Goal: Communication & Community: Answer question/provide support

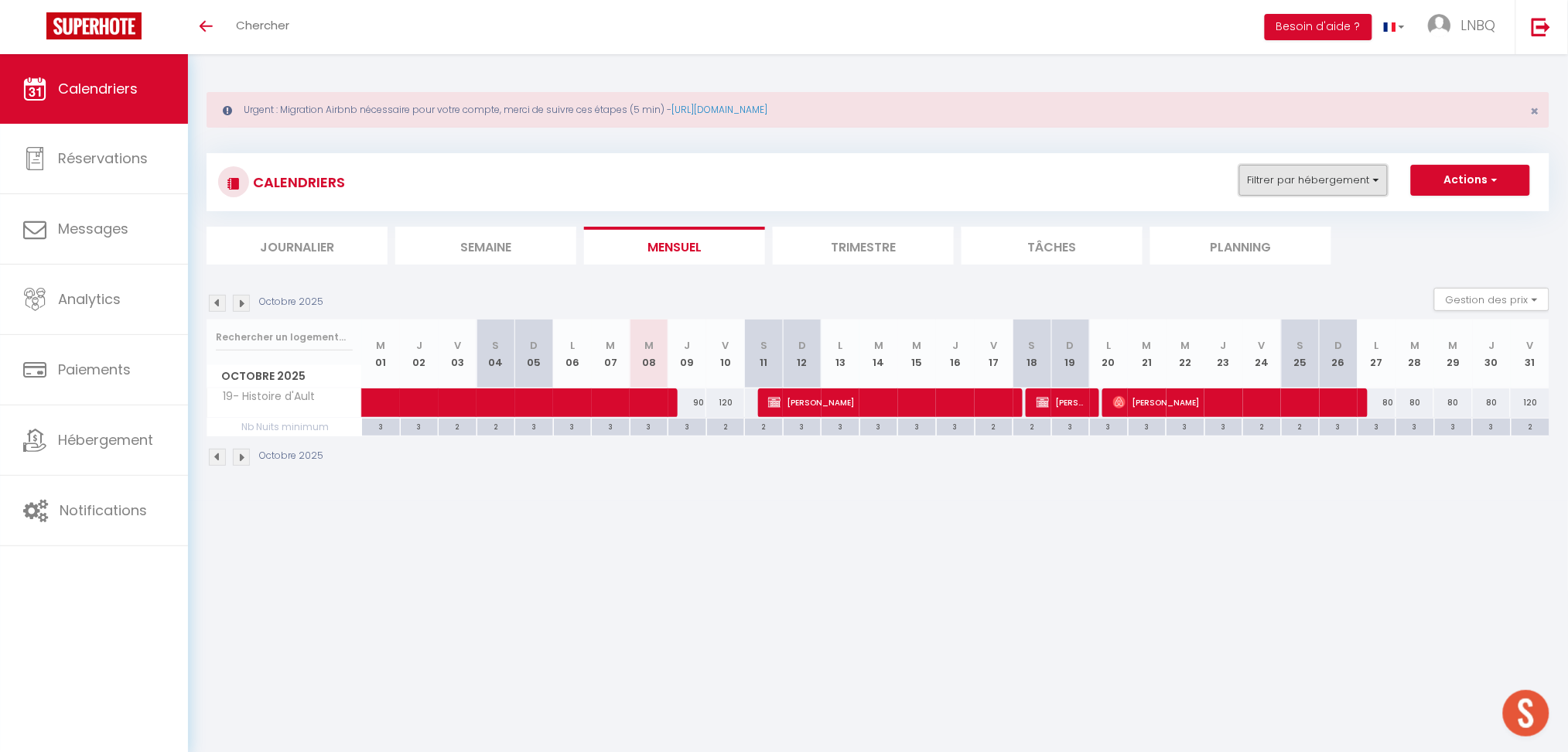
click at [1363, 184] on button "Filtrer par hébergement" at bounding box center [1312, 180] width 148 height 31
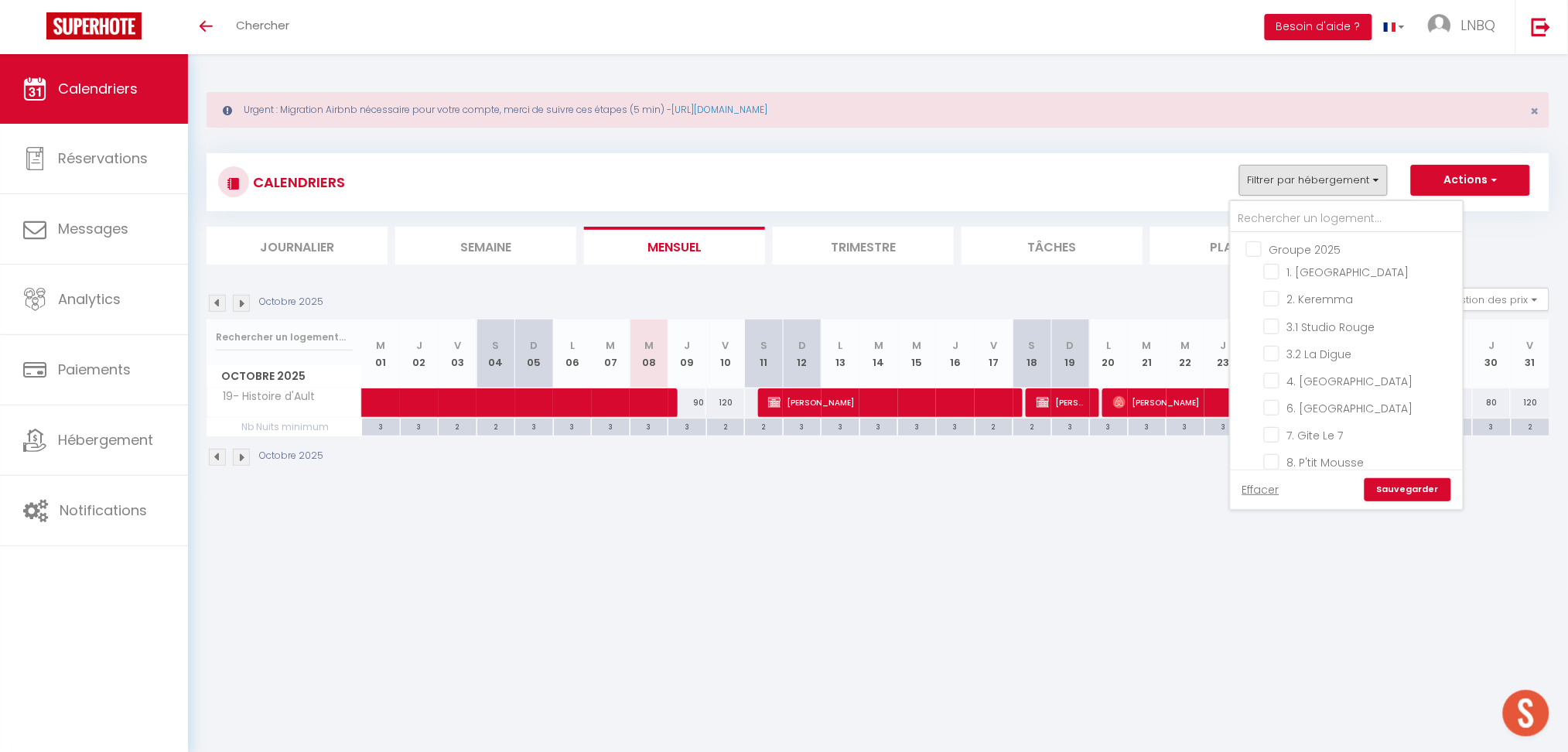
click at [1255, 247] on input "Groupe 2025" at bounding box center [1362, 249] width 232 height 16
checkbox input "true"
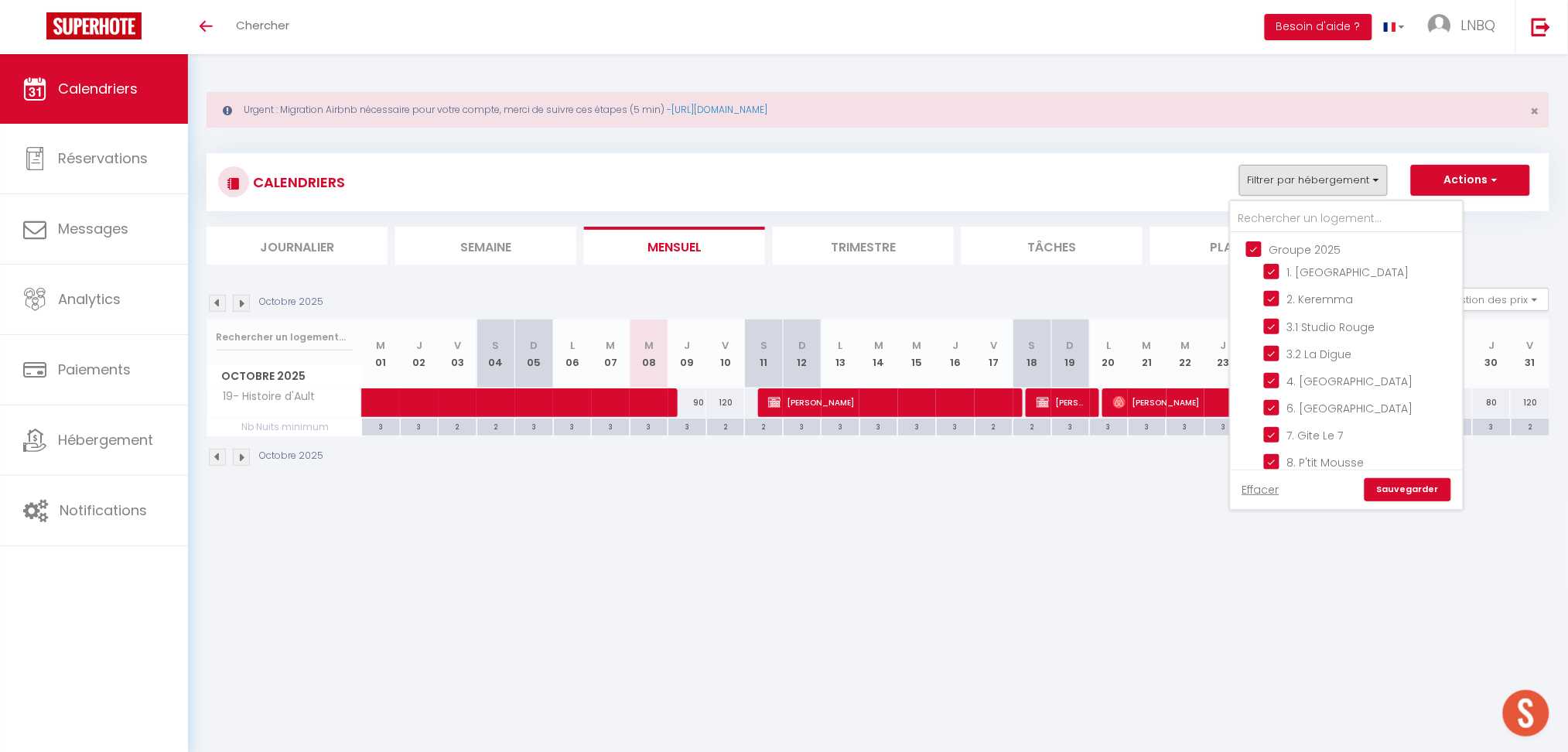
checkbox input "true"
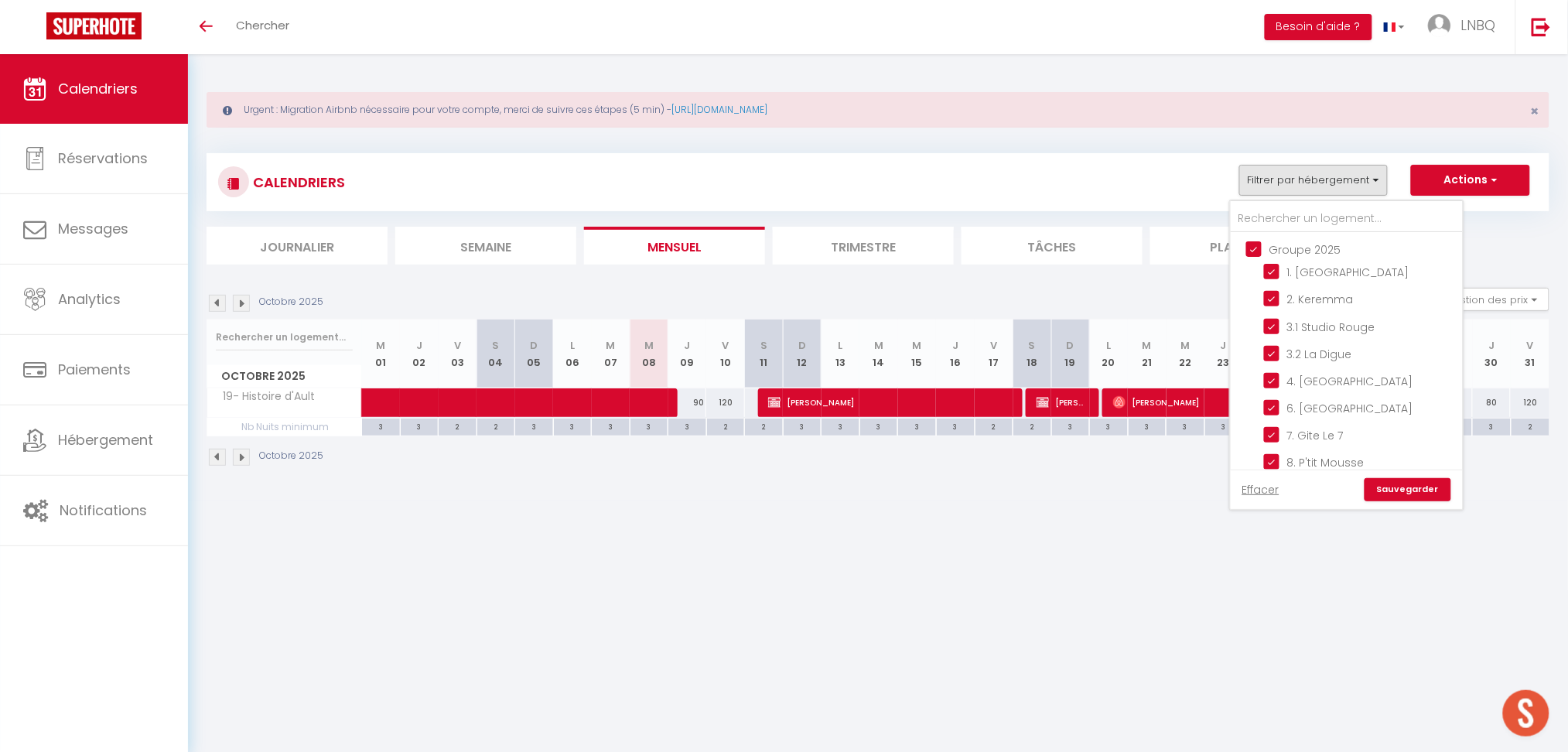
checkbox input "true"
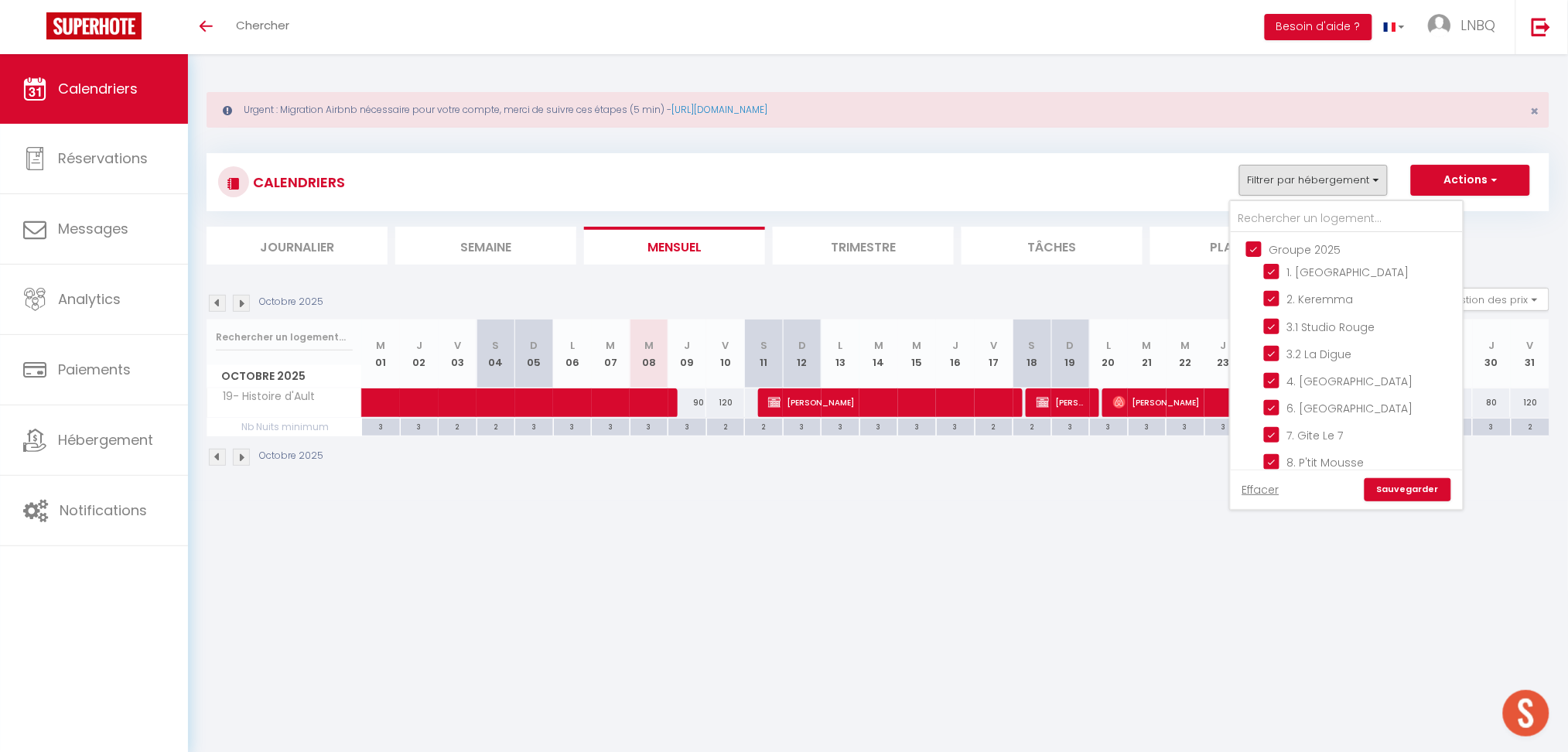
checkbox input "true"
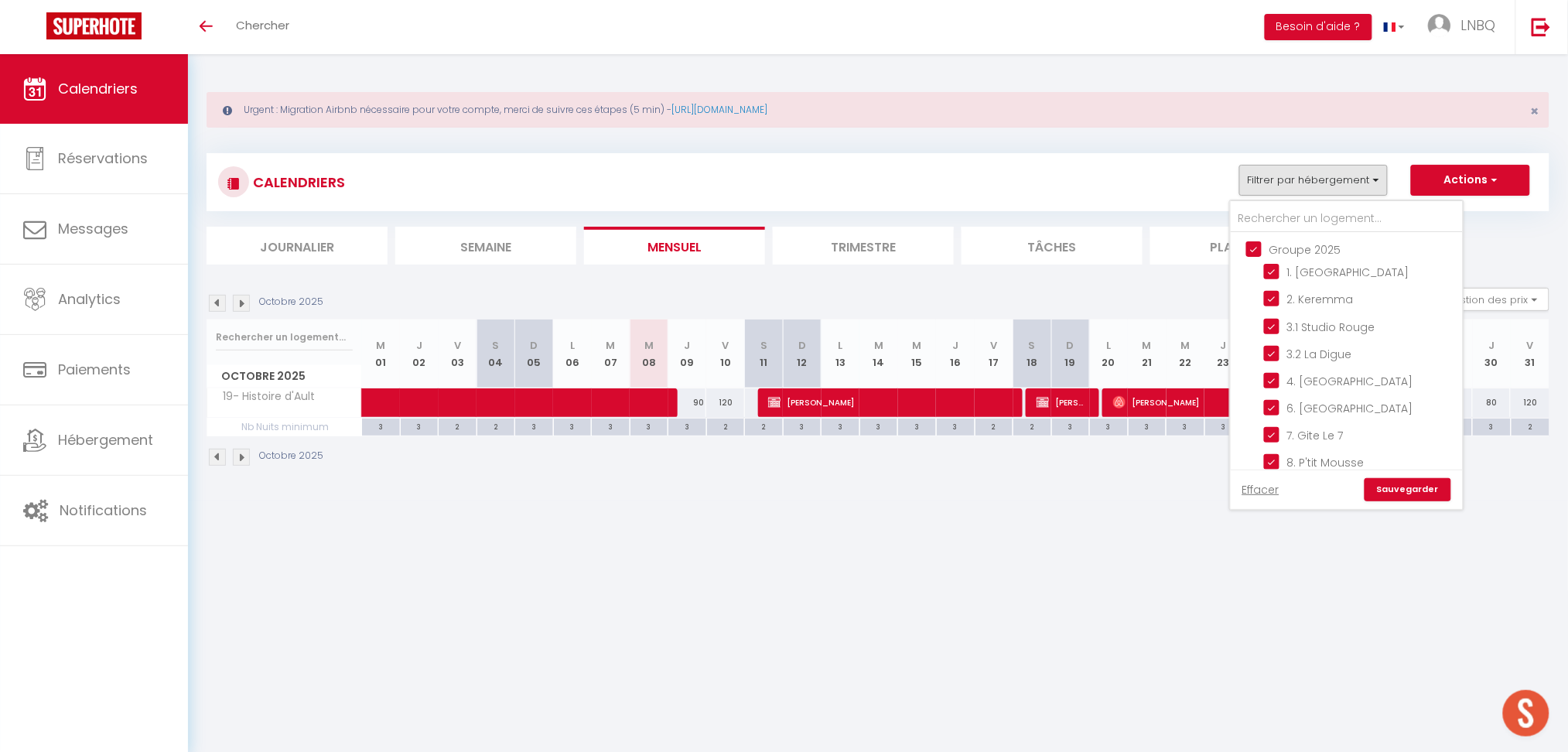
checkbox input "true"
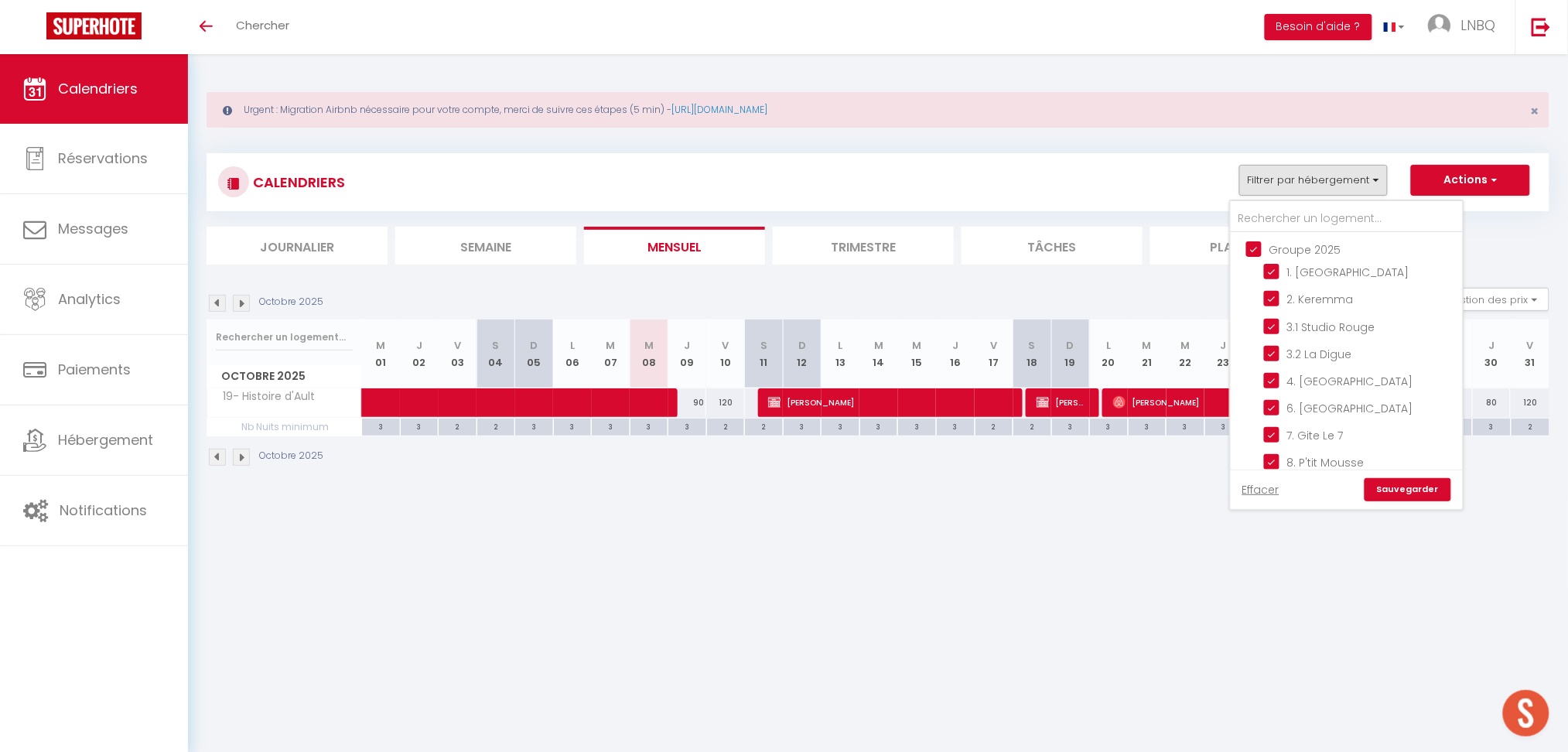
checkbox input "true"
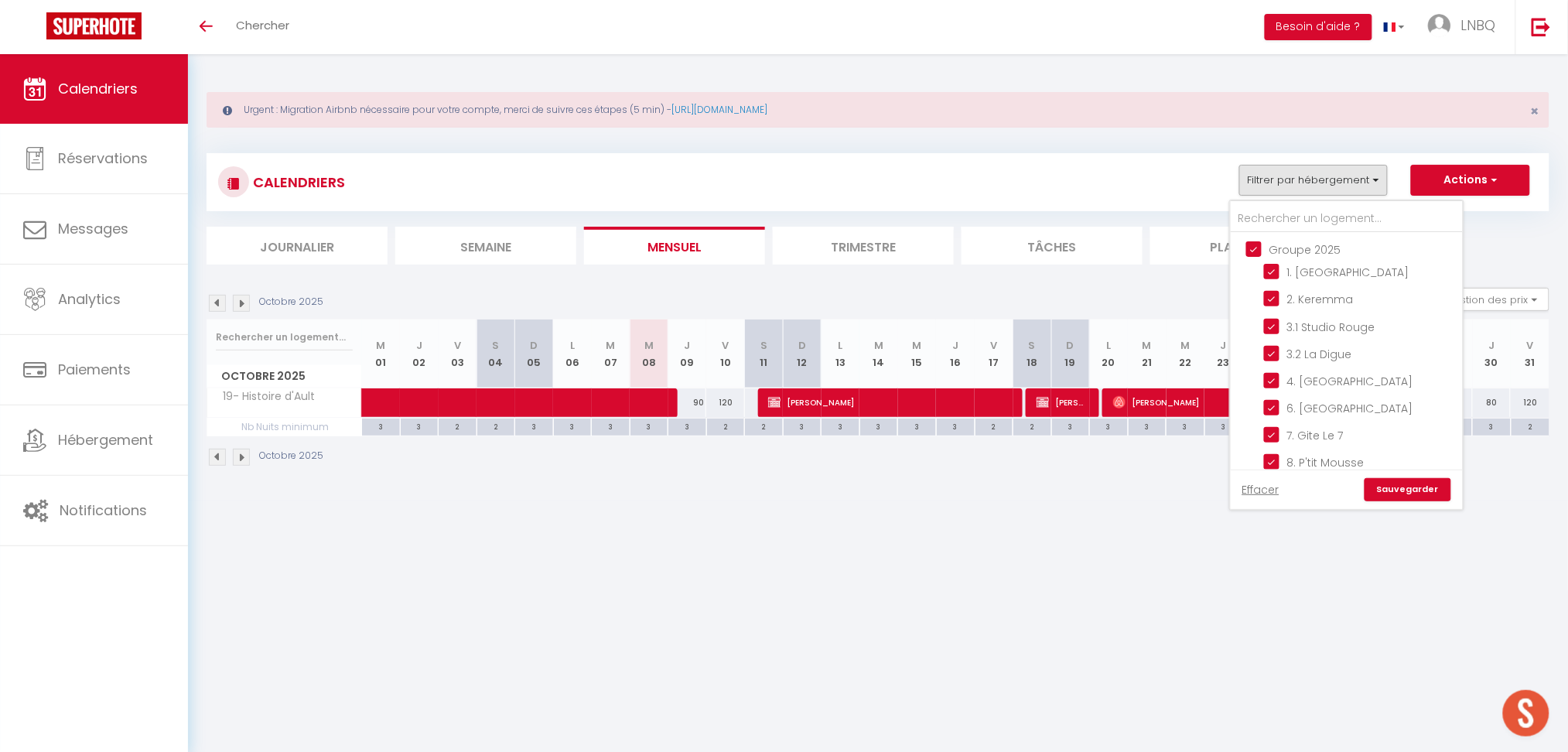
checkbox input "false"
checkbox input "true"
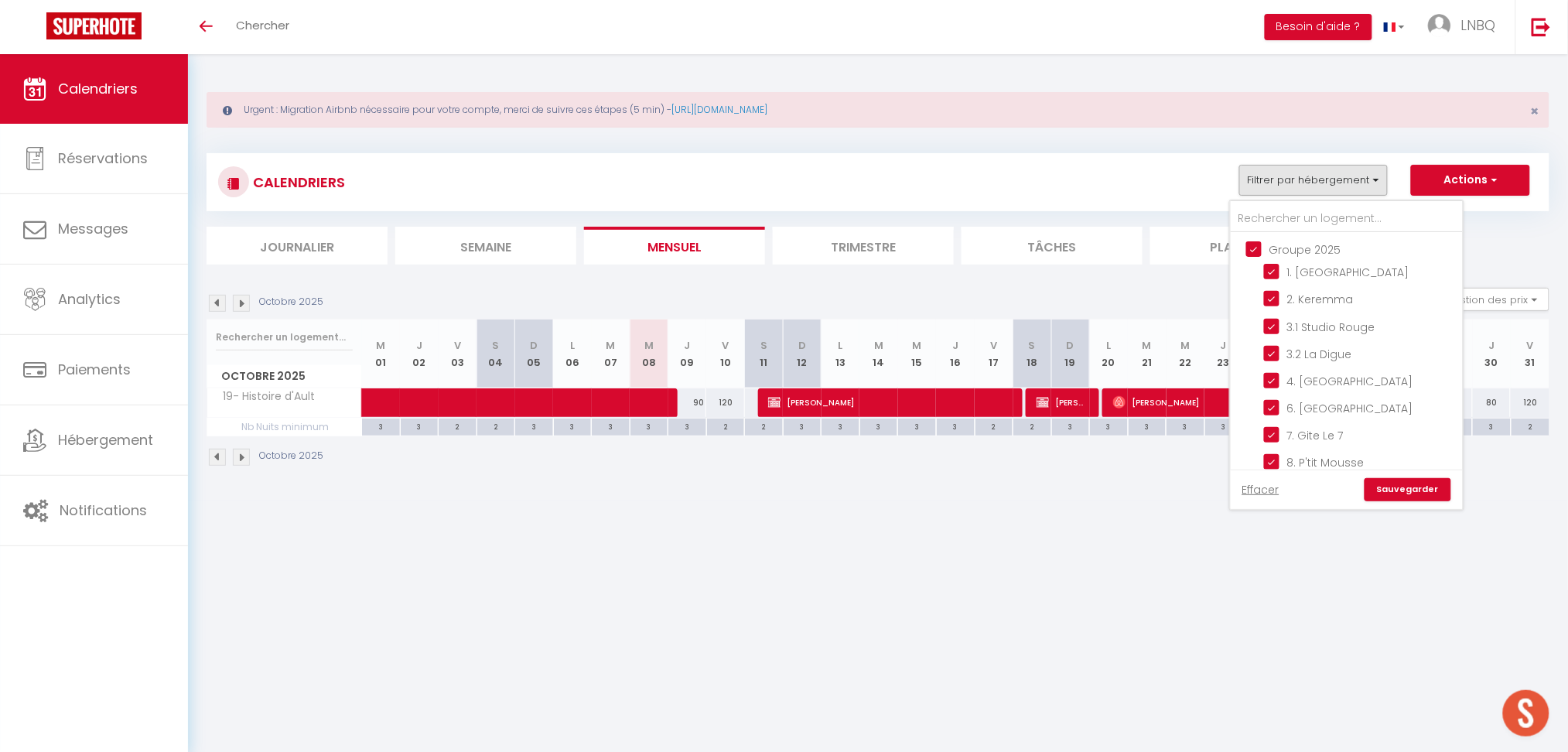
checkbox input "true"
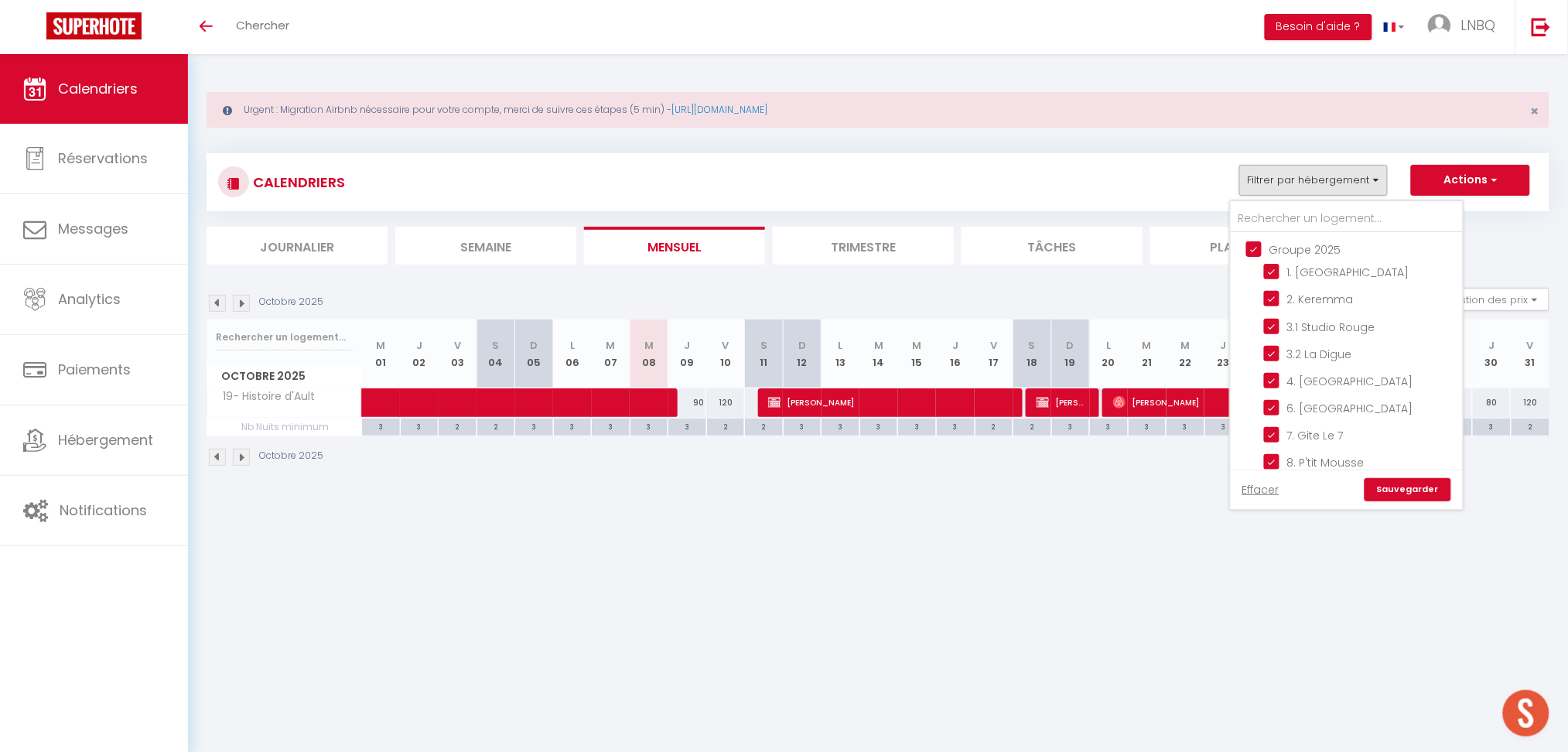
checkbox input "true"
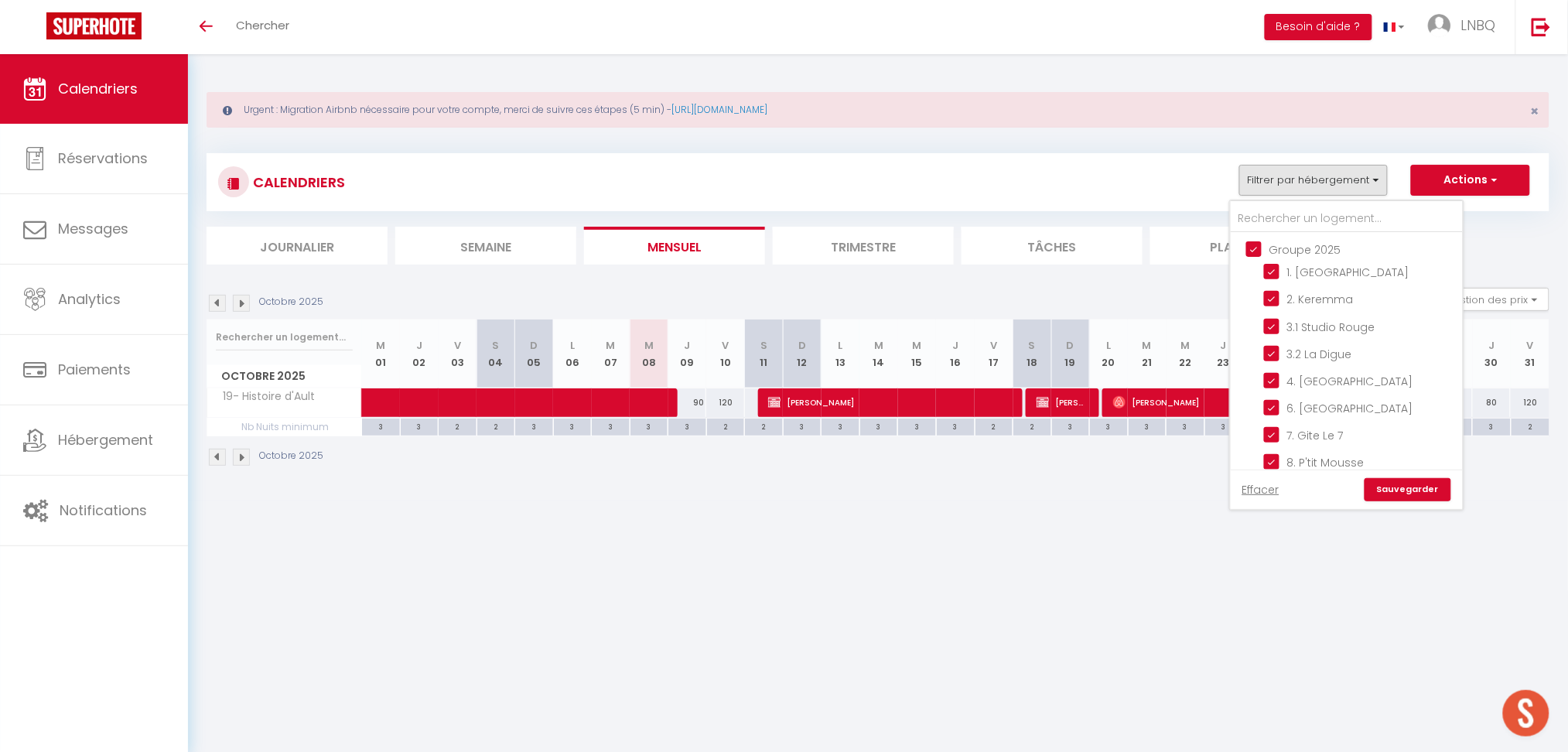
checkbox input "true"
checkbox input "false"
checkbox input "true"
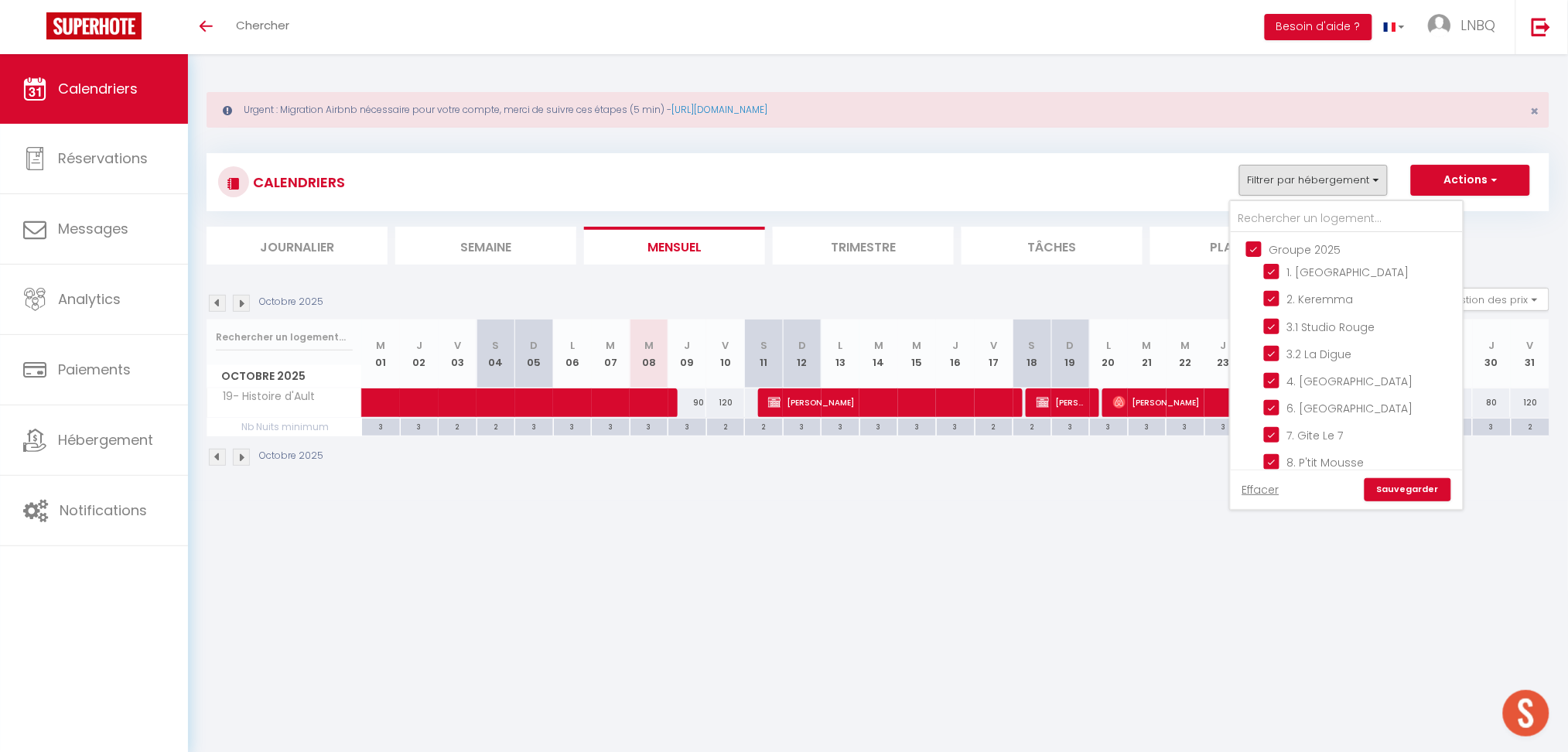
checkbox input "false"
checkbox input "true"
checkbox input "false"
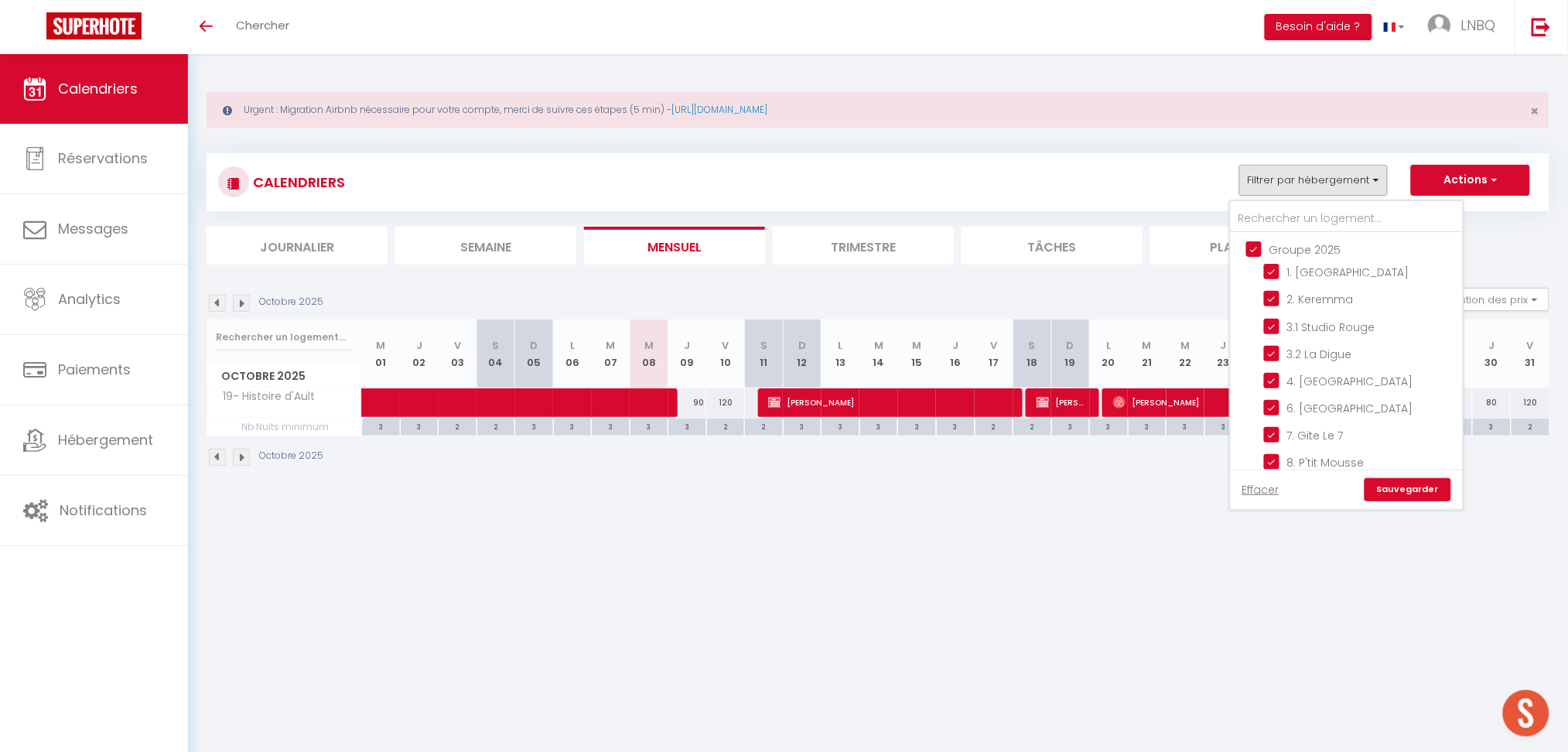
checkbox input "true"
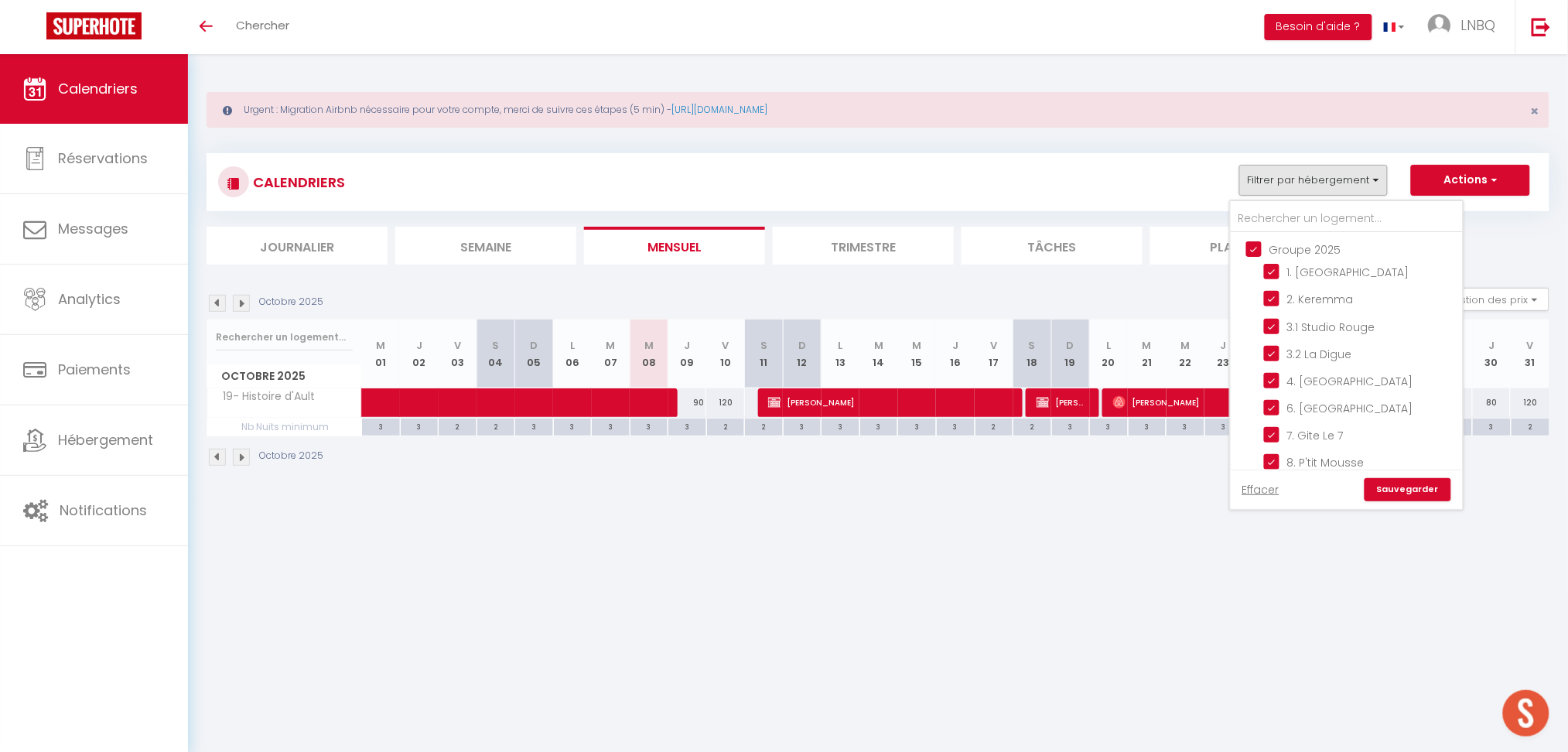
checkbox input "true"
click at [1424, 490] on link "Sauvegarder" at bounding box center [1408, 489] width 87 height 23
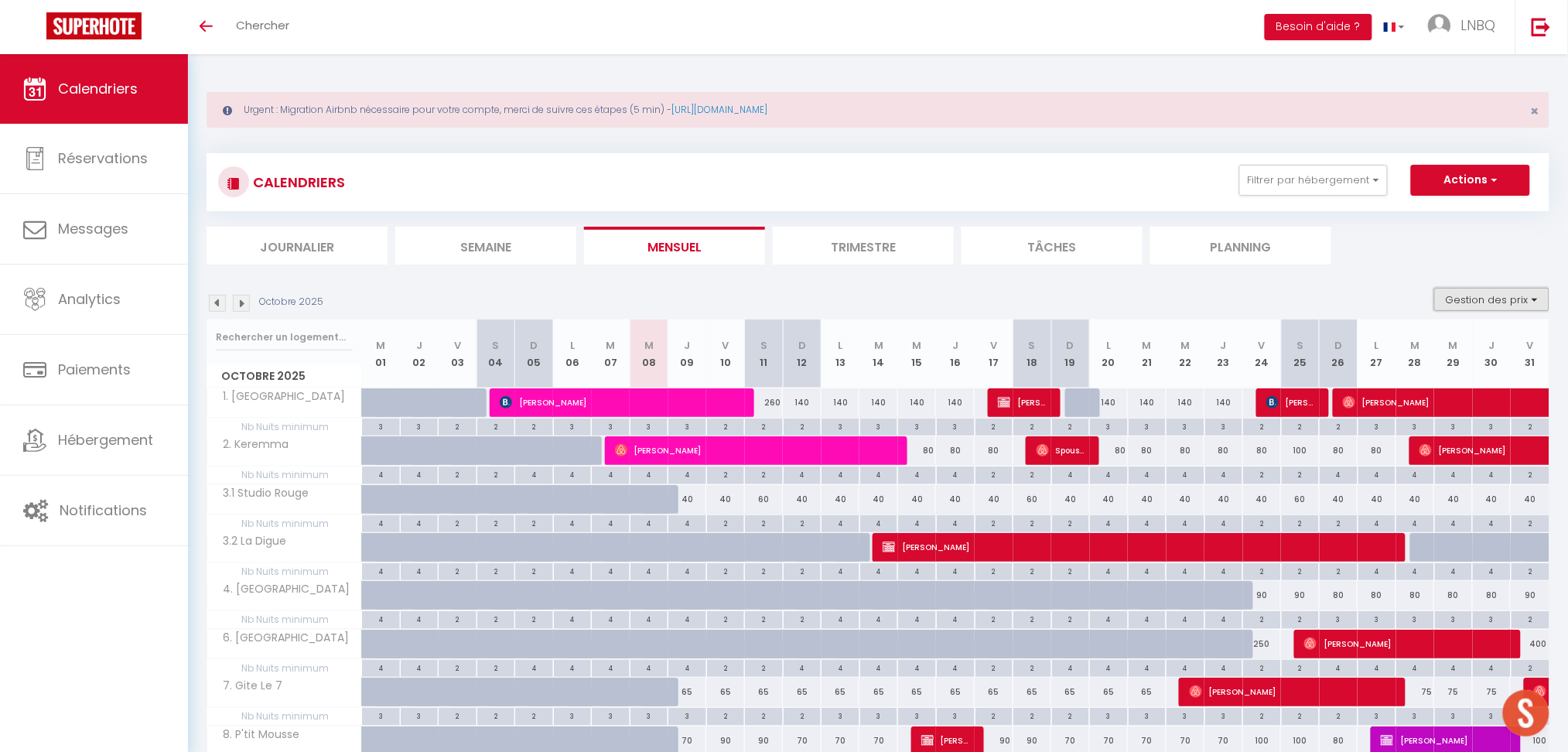
click at [1461, 305] on button "Gestion des prix" at bounding box center [1491, 299] width 115 height 23
click at [1420, 348] on input "Nb Nuits minimum" at bounding box center [1479, 347] width 139 height 16
checkbox input "false"
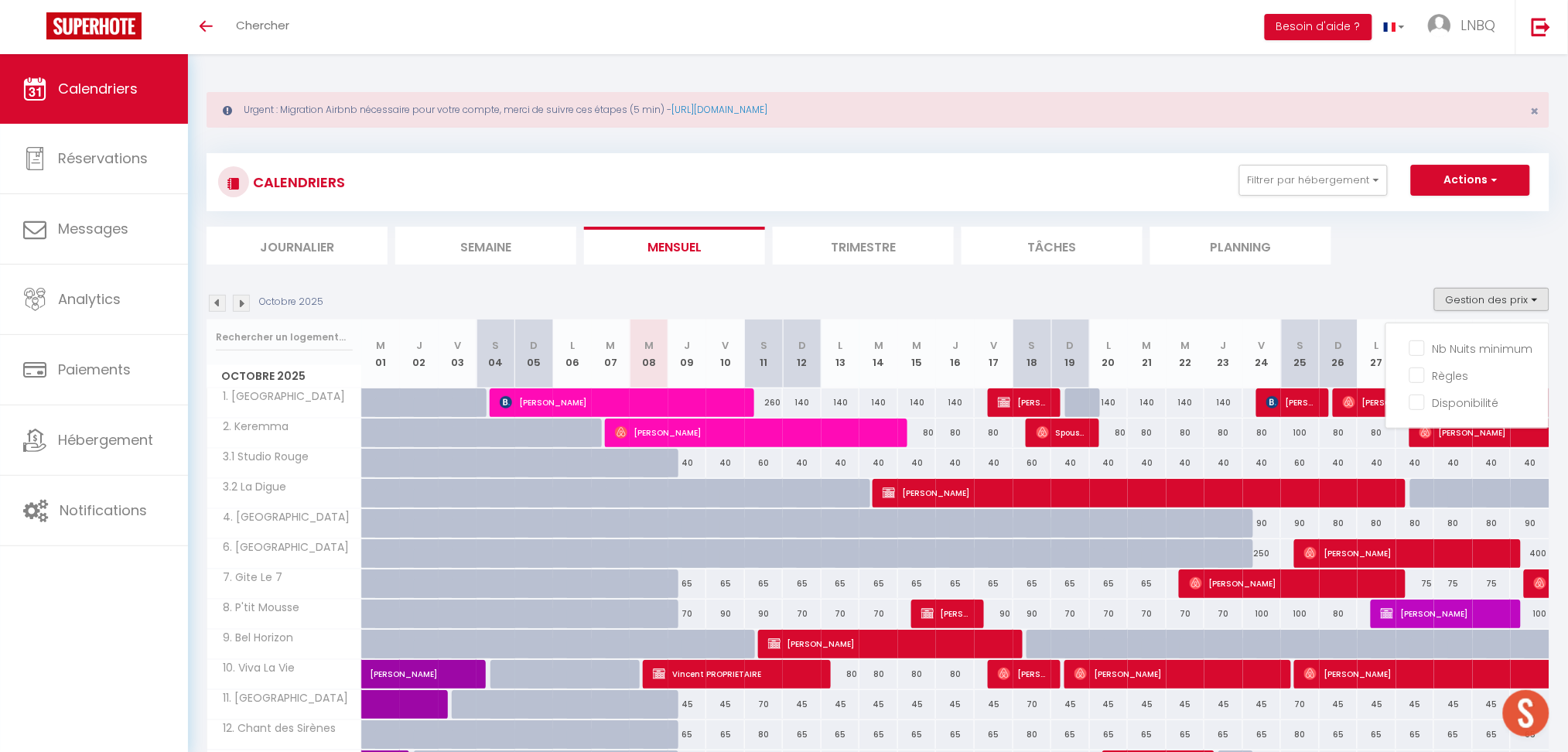
click at [1187, 288] on div "Octobre 2025 Gestion des prix Nb Nuits minimum Règles Disponibilité" at bounding box center [878, 303] width 1343 height 32
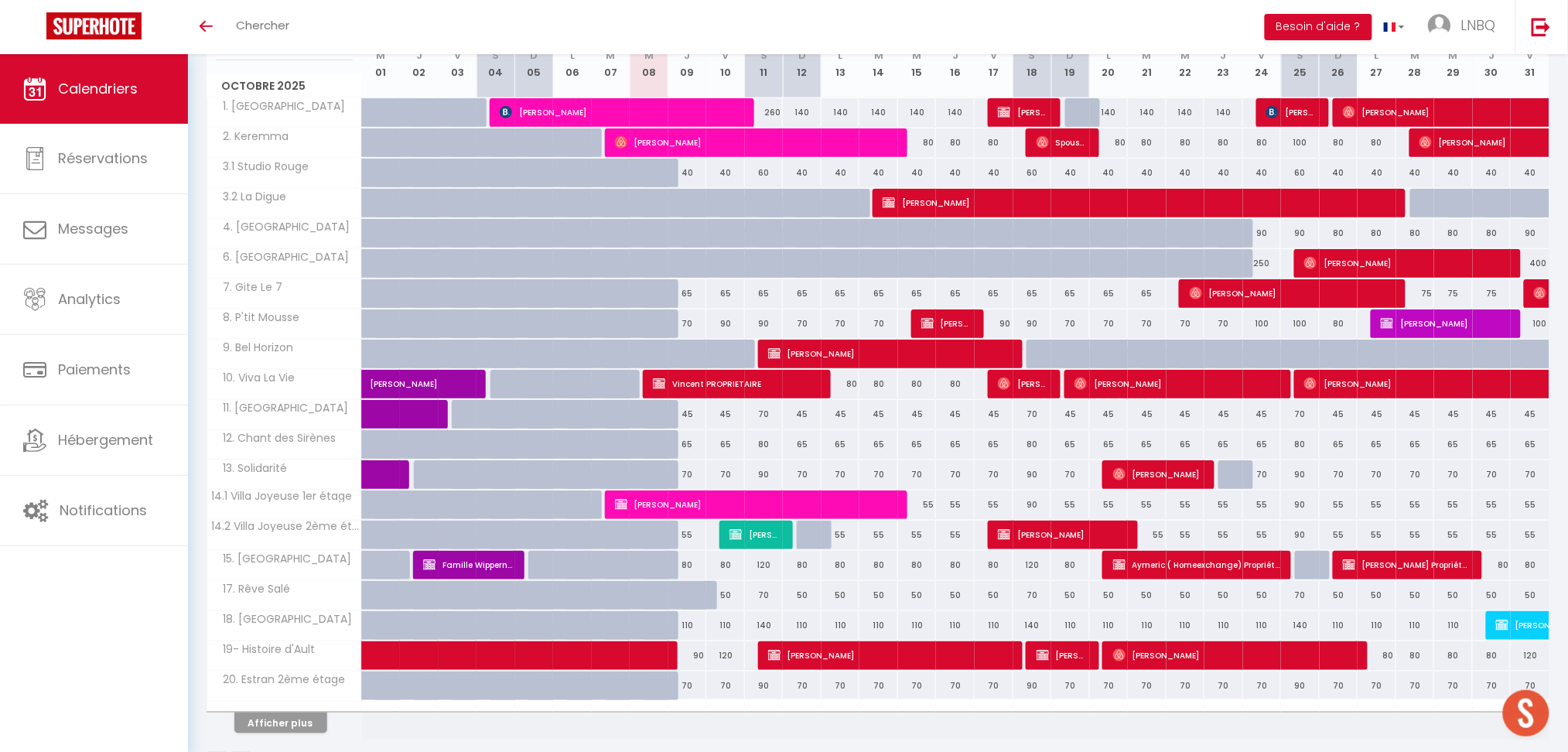
scroll to position [342, 0]
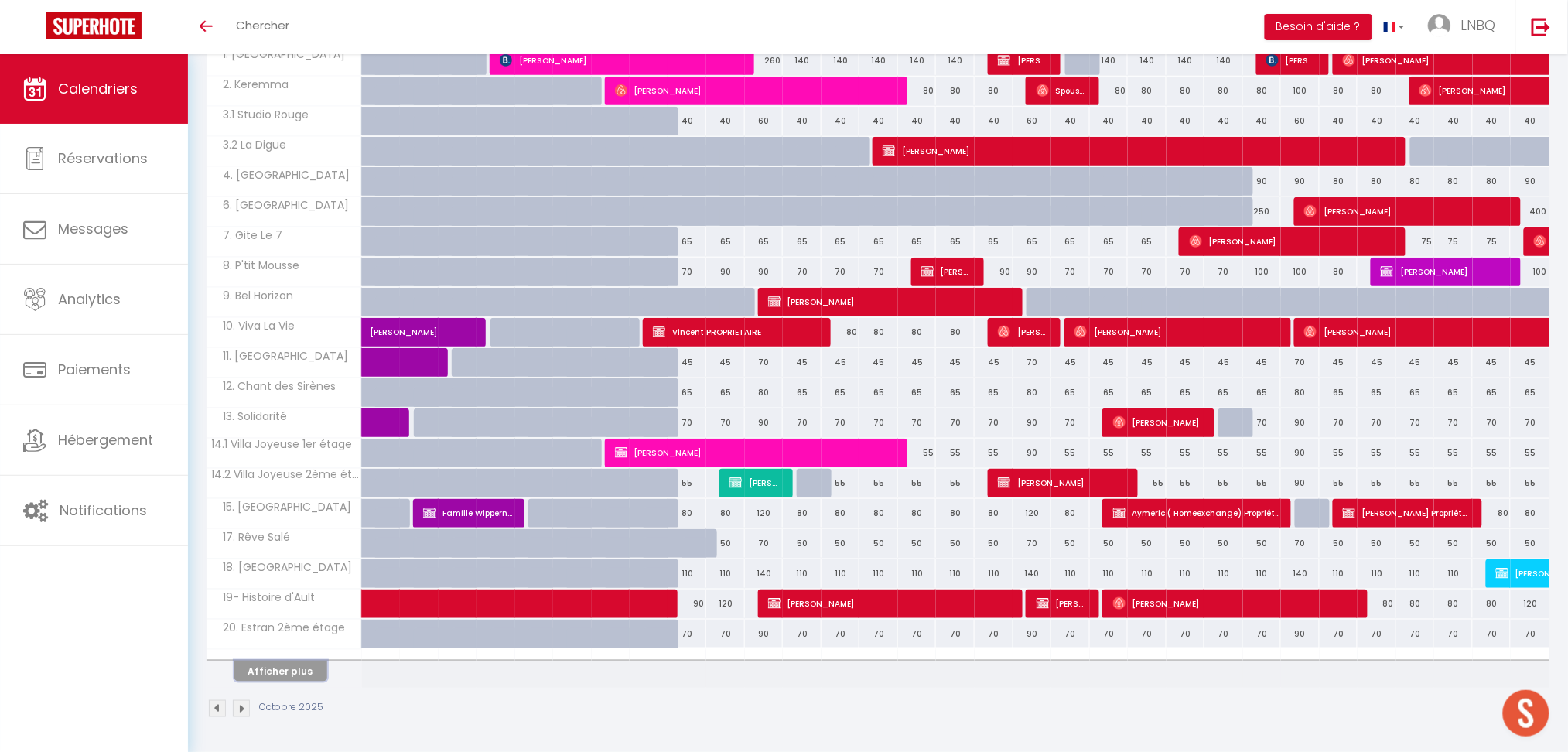
click at [282, 672] on button "Afficher plus" at bounding box center [281, 671] width 93 height 21
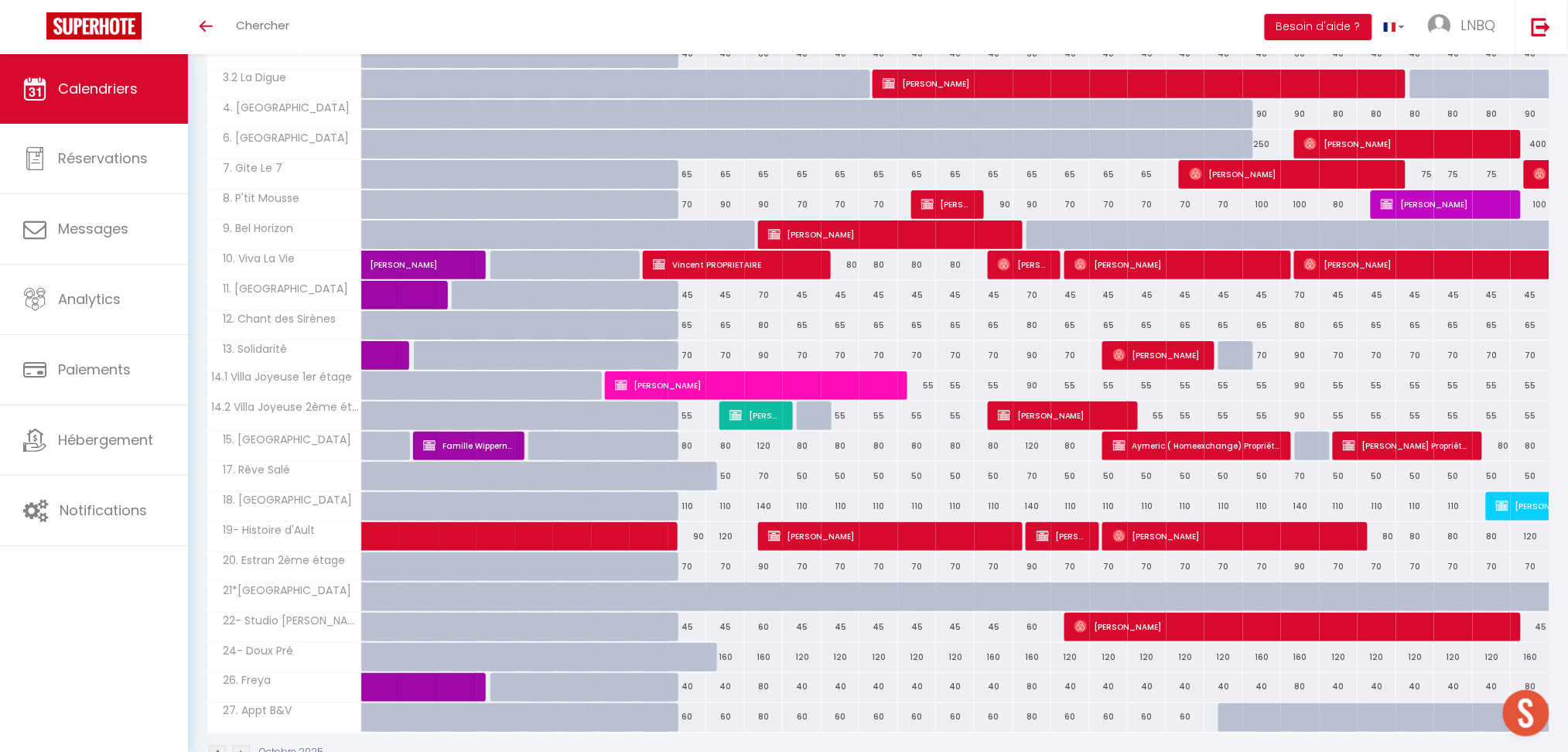
scroll to position [455, 0]
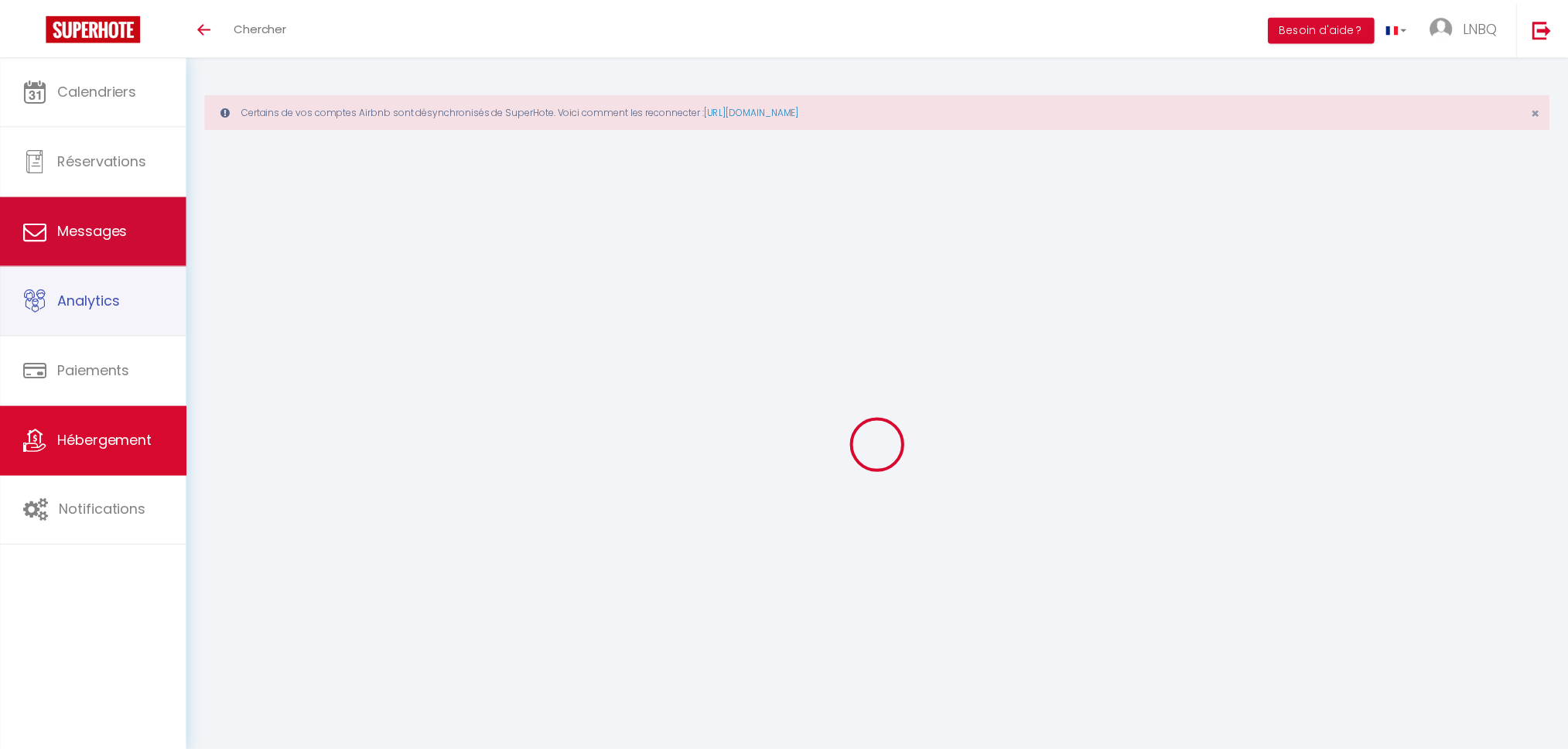
scroll to position [54, 0]
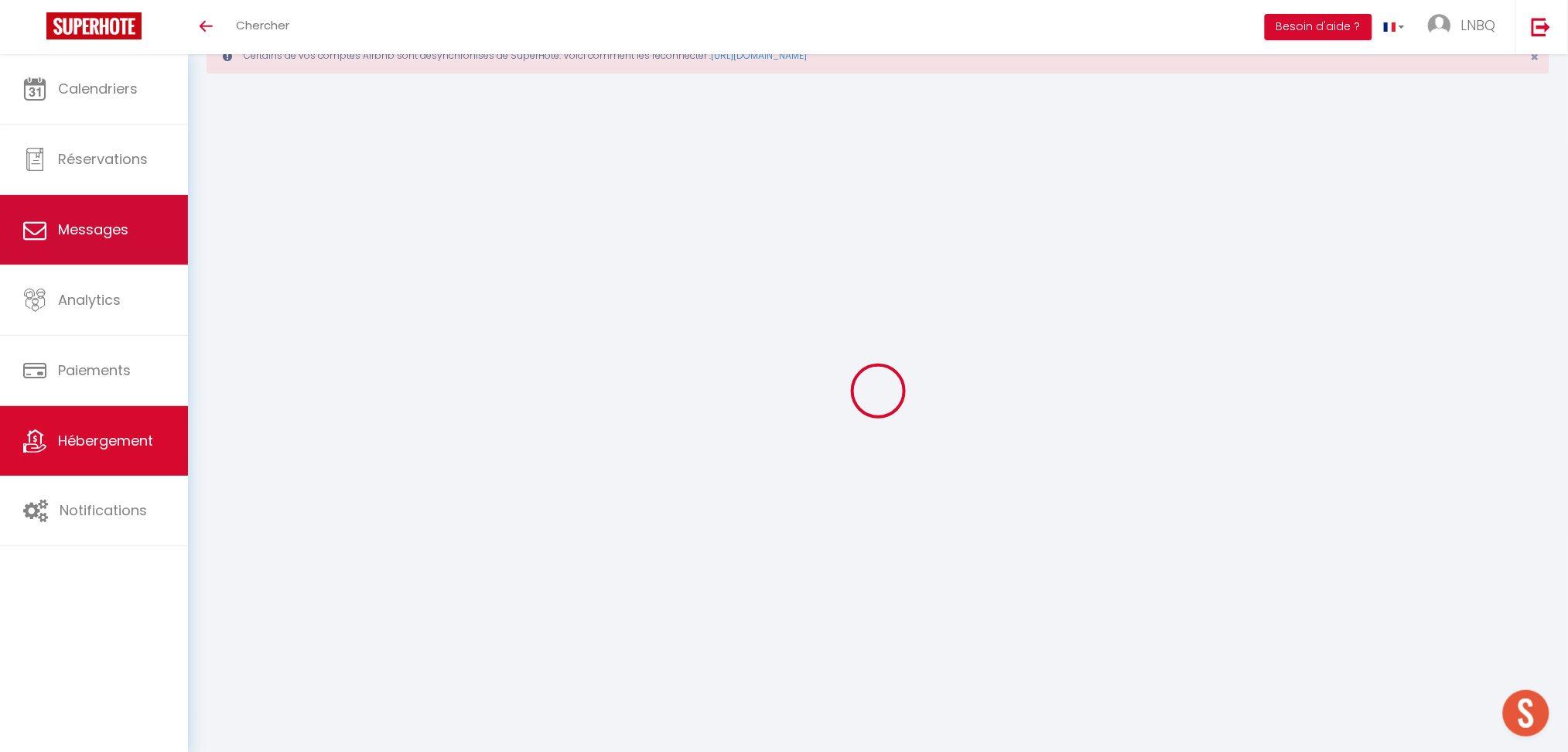
click at [83, 230] on span "Messages" at bounding box center [93, 230] width 70 height 19
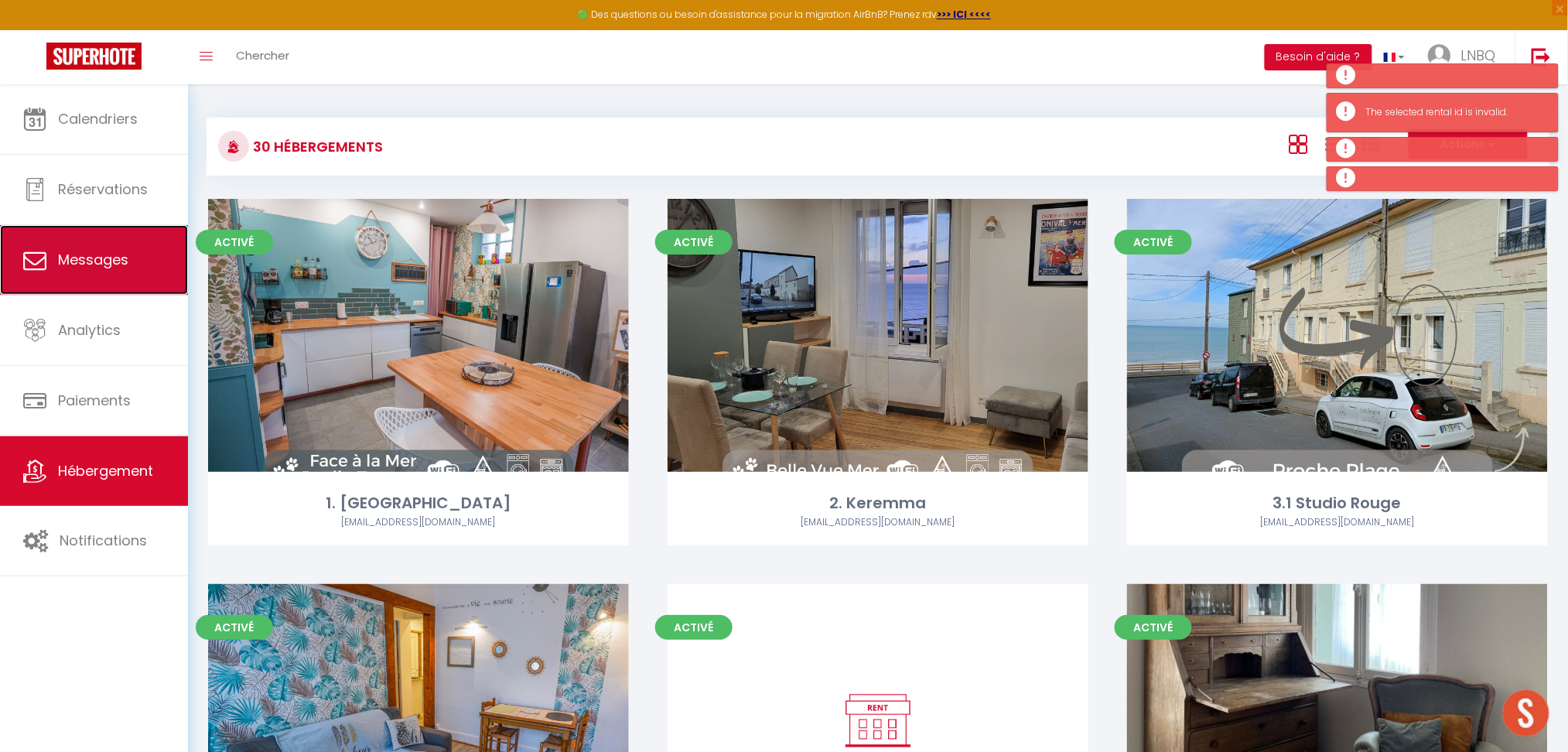
click at [87, 257] on span "Messages" at bounding box center [93, 259] width 70 height 19
select select "message"
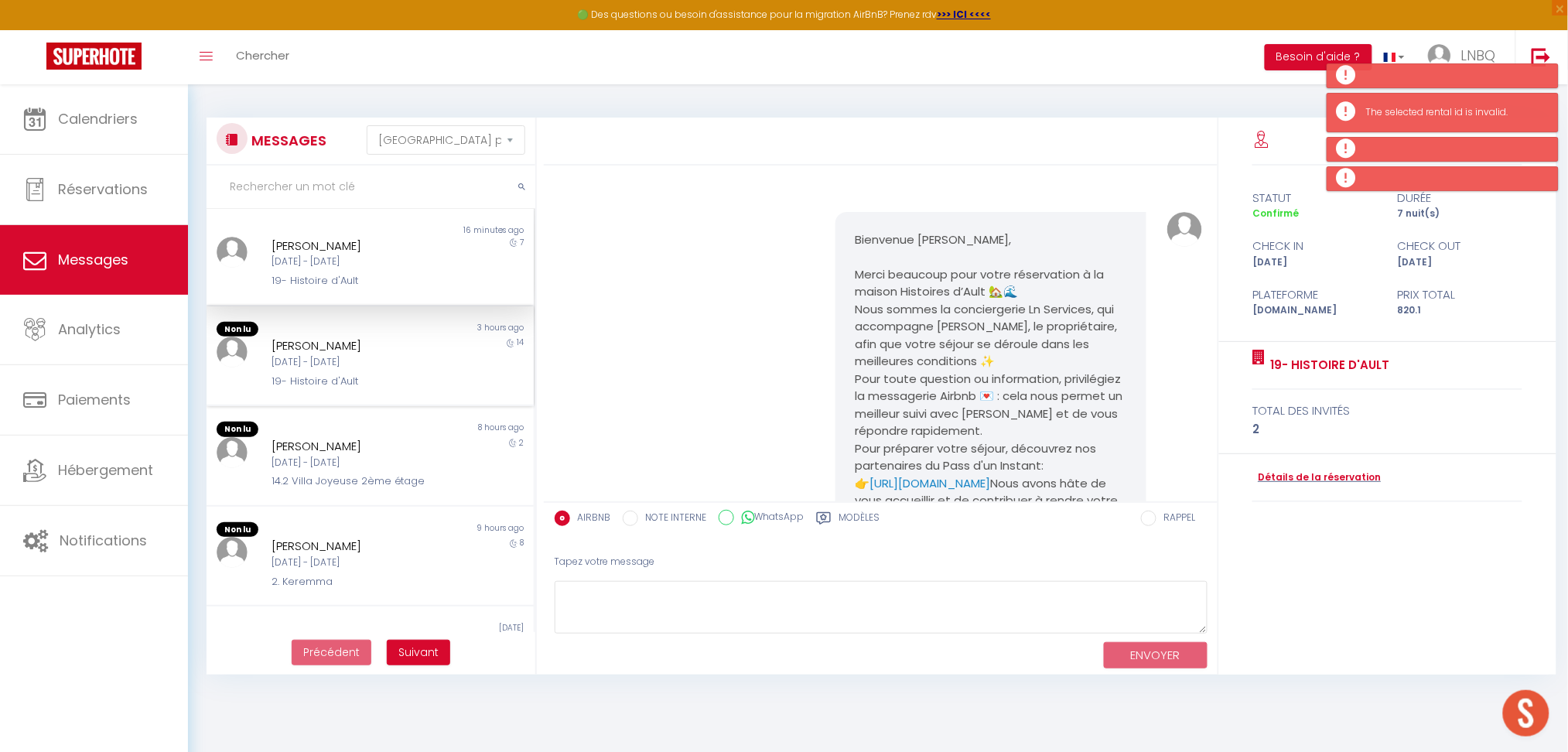
scroll to position [1244, 0]
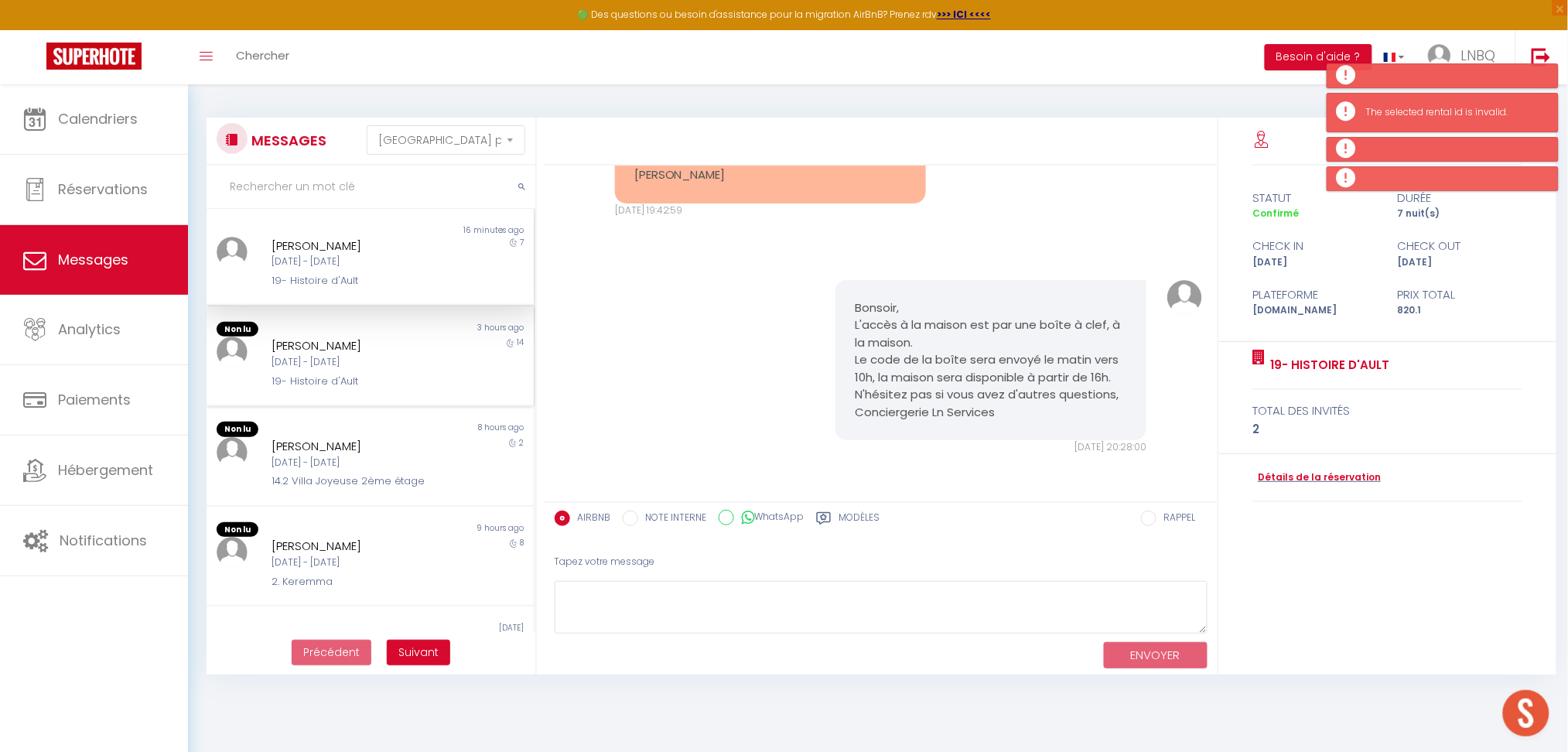
click at [382, 386] on div "19- Histoire d'Ault" at bounding box center [356, 381] width 171 height 16
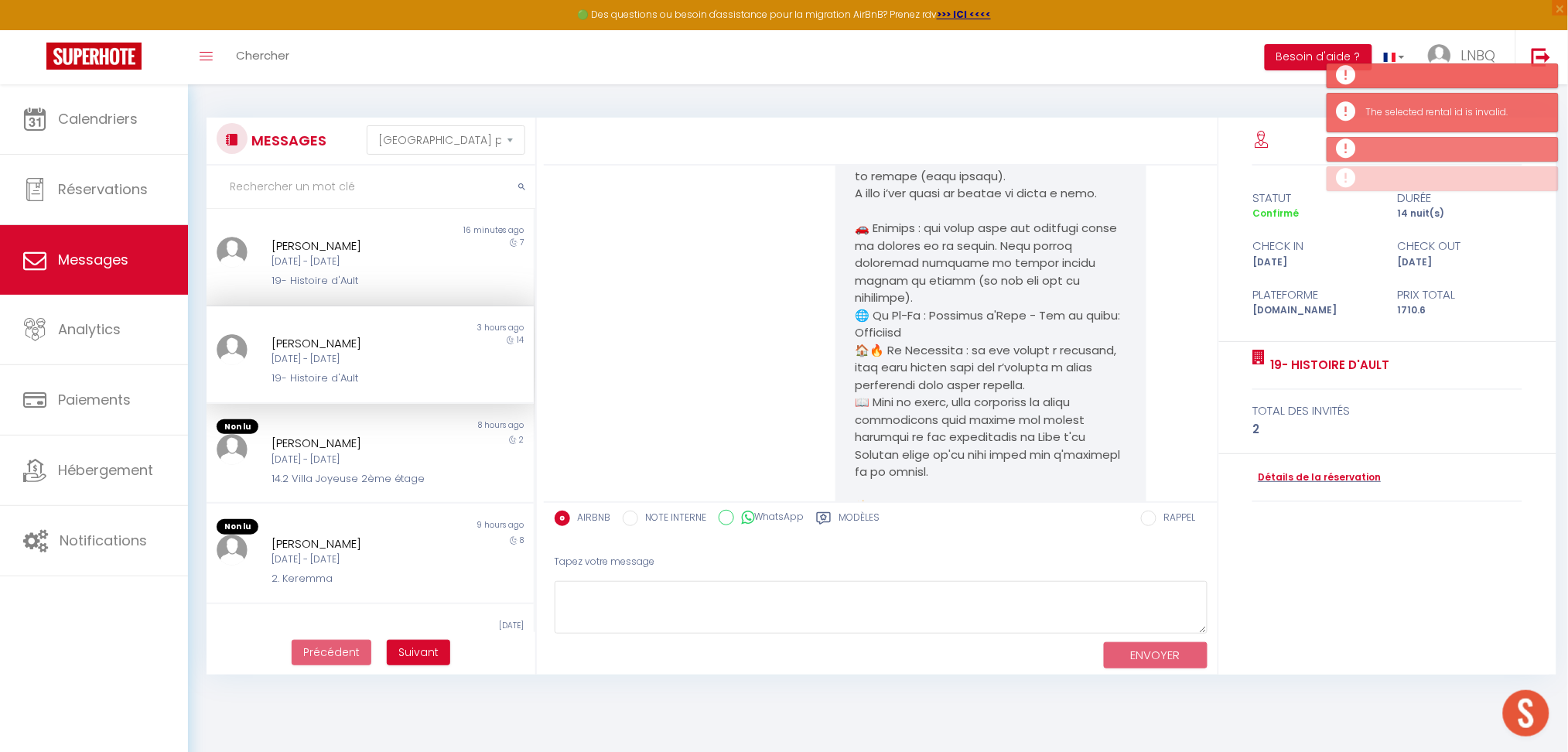
scroll to position [2334, 0]
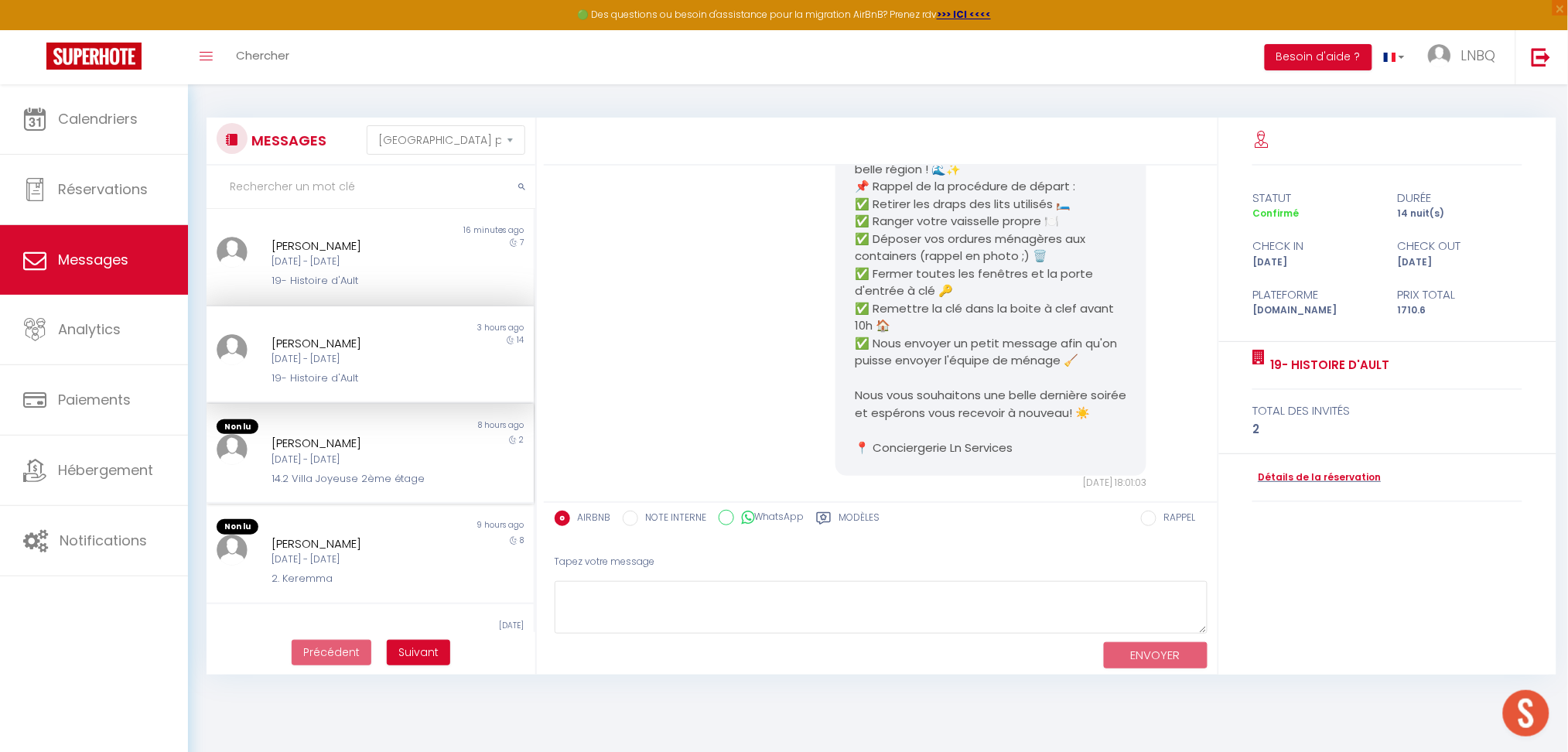
click at [331, 461] on div "[DATE] - [DATE]" at bounding box center [356, 459] width 171 height 15
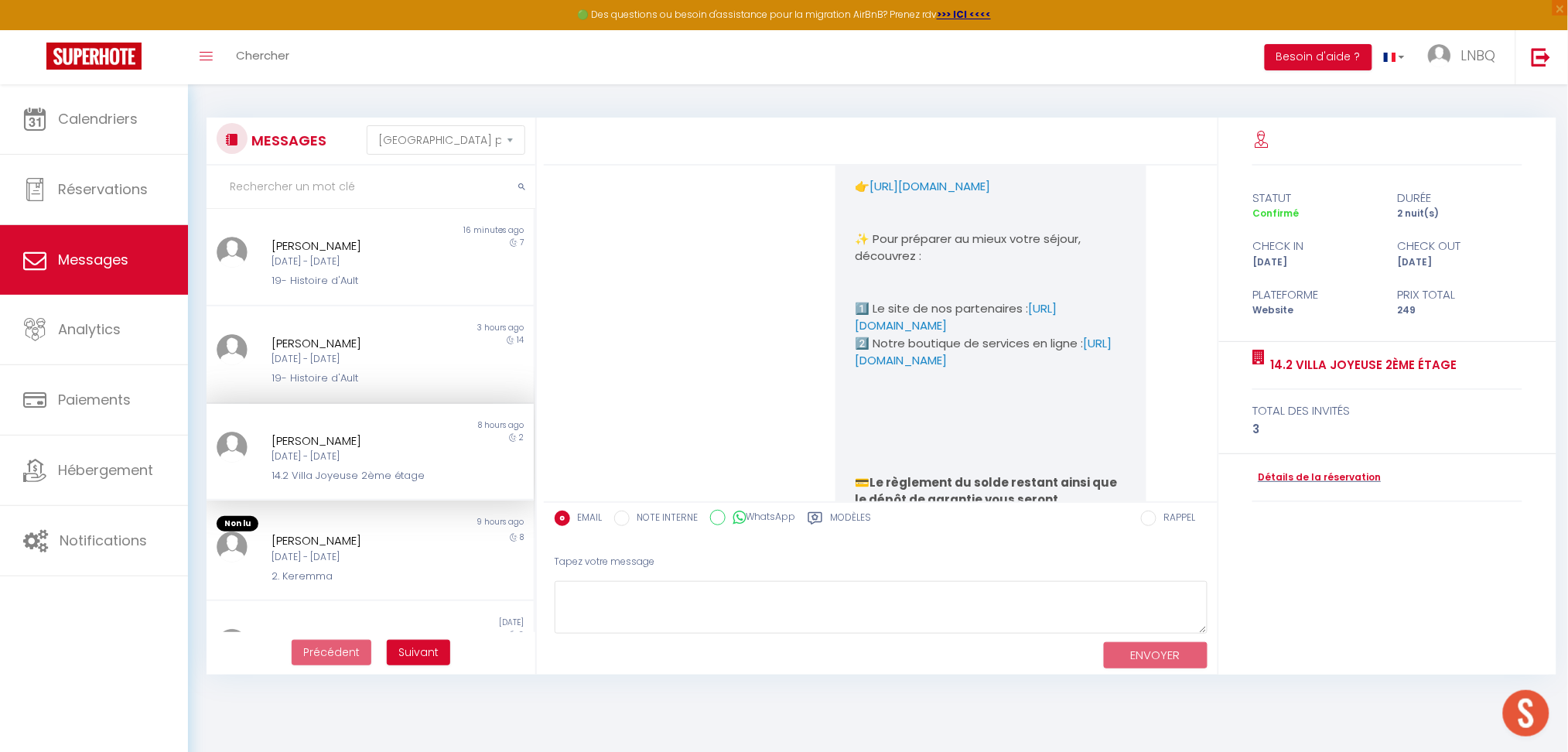
scroll to position [4061, 0]
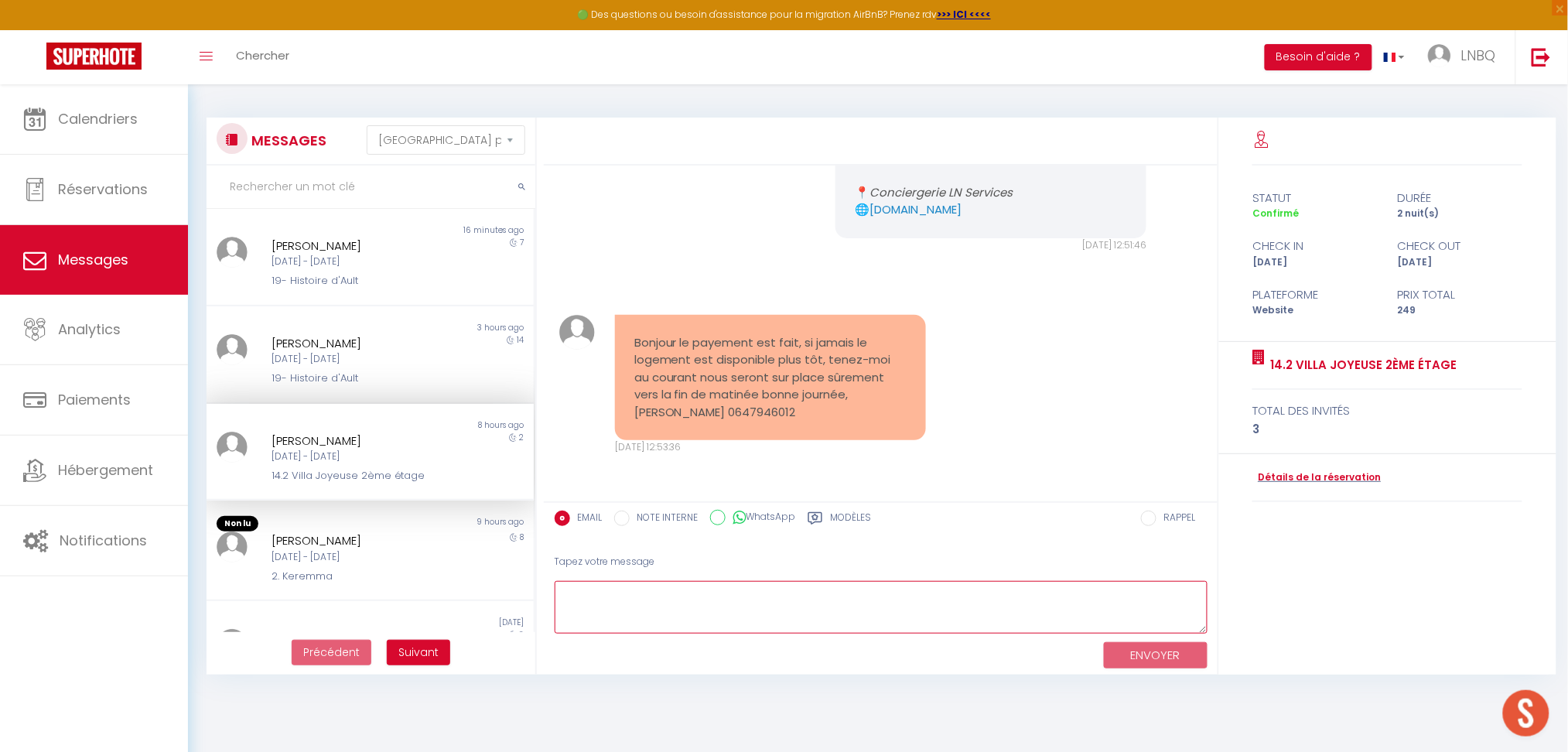
click at [672, 610] on textarea at bounding box center [881, 607] width 653 height 54
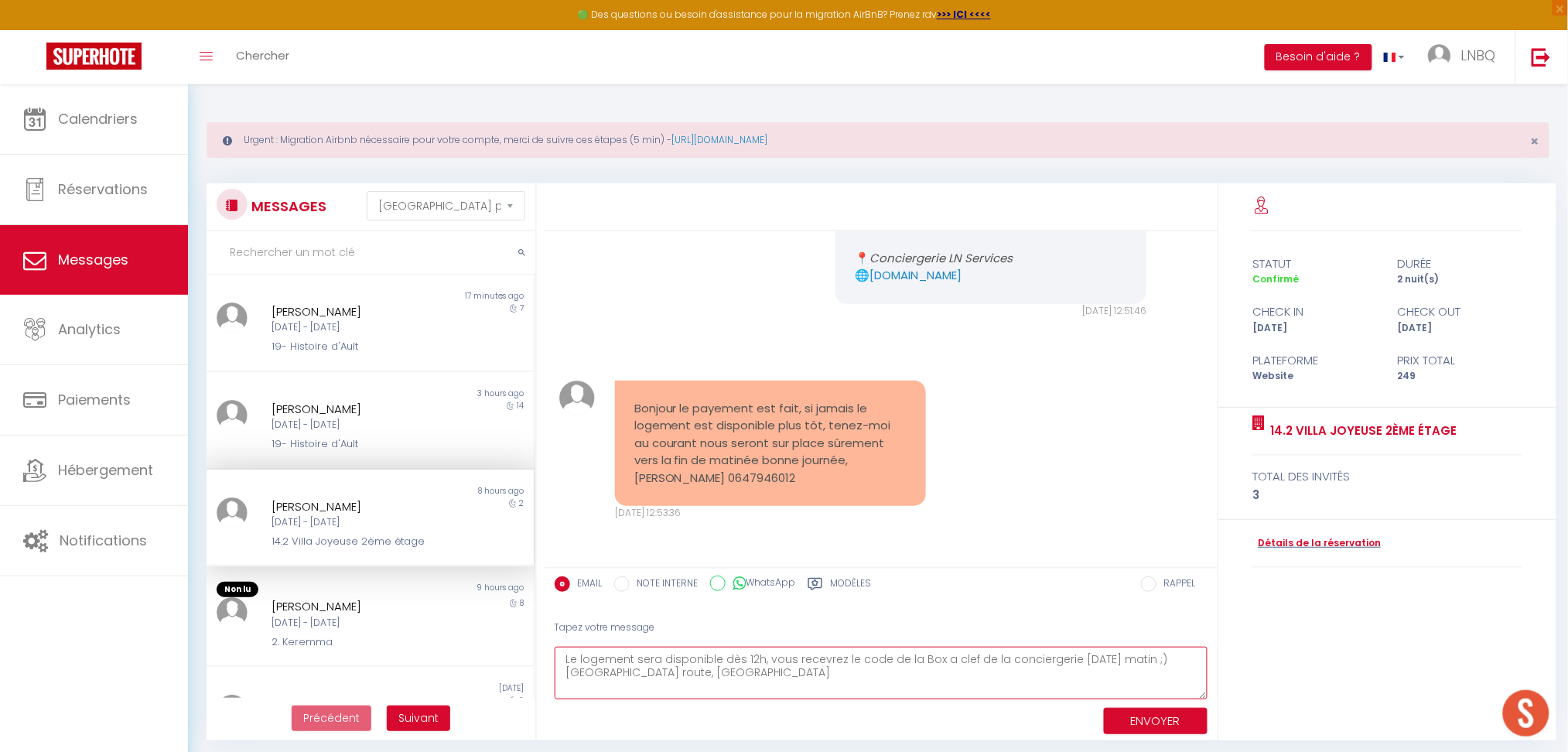
type textarea "Le logement sera disponible dès 12h, vous recevrez le code de la Box a clef de …"
click at [1173, 720] on button "ENVOYER" at bounding box center [1156, 721] width 104 height 27
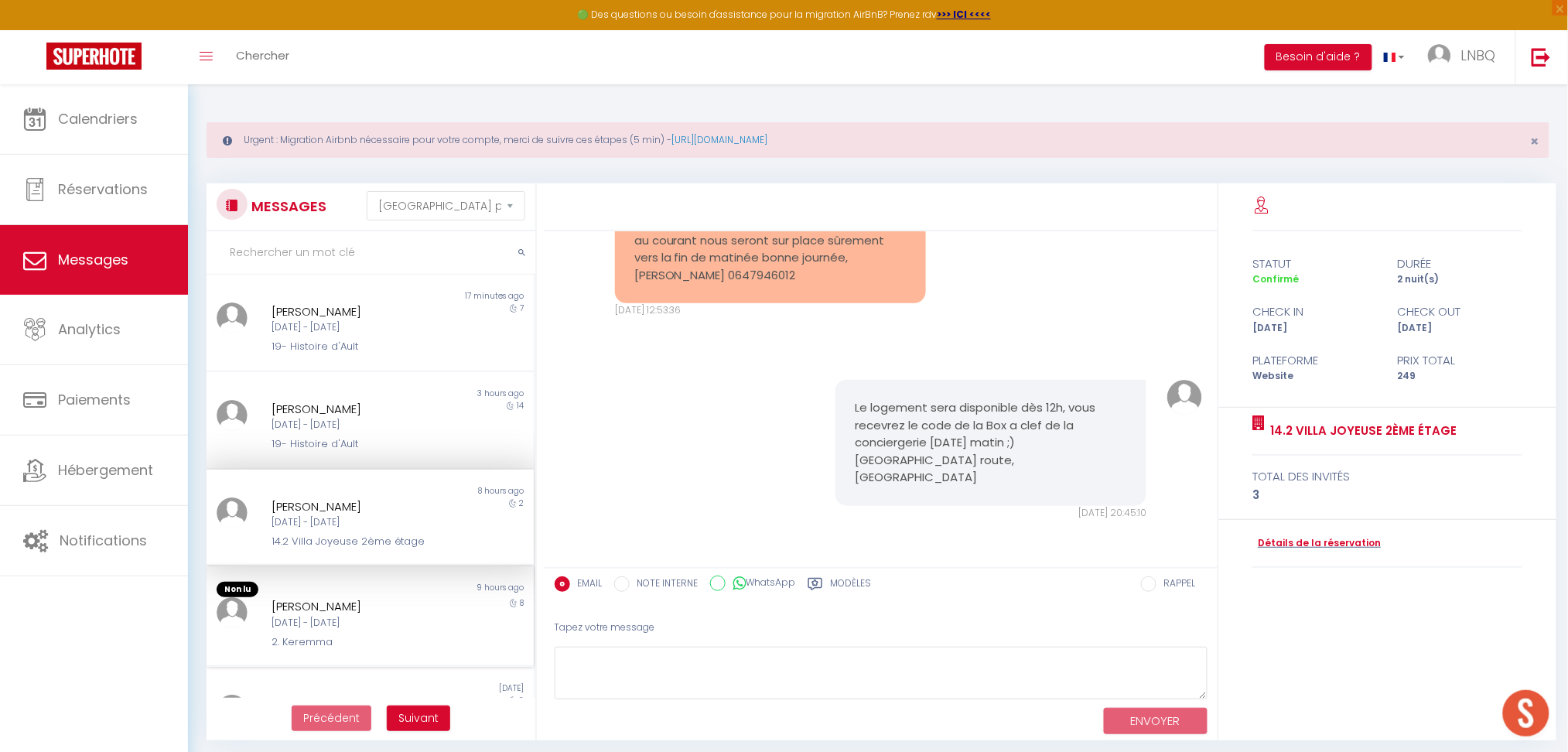
click at [359, 616] on div "[DATE] - [DATE]" at bounding box center [356, 623] width 171 height 15
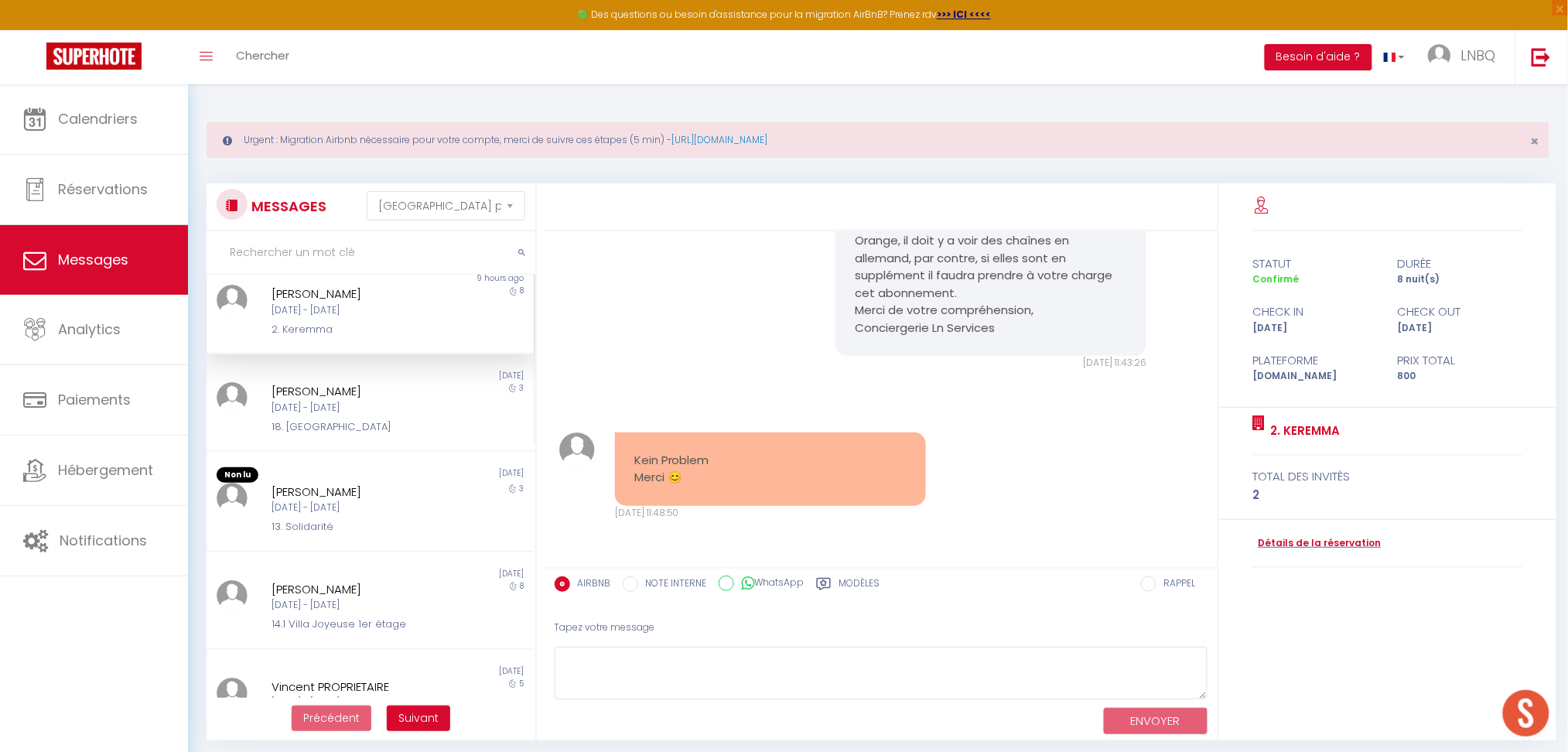
scroll to position [412, 0]
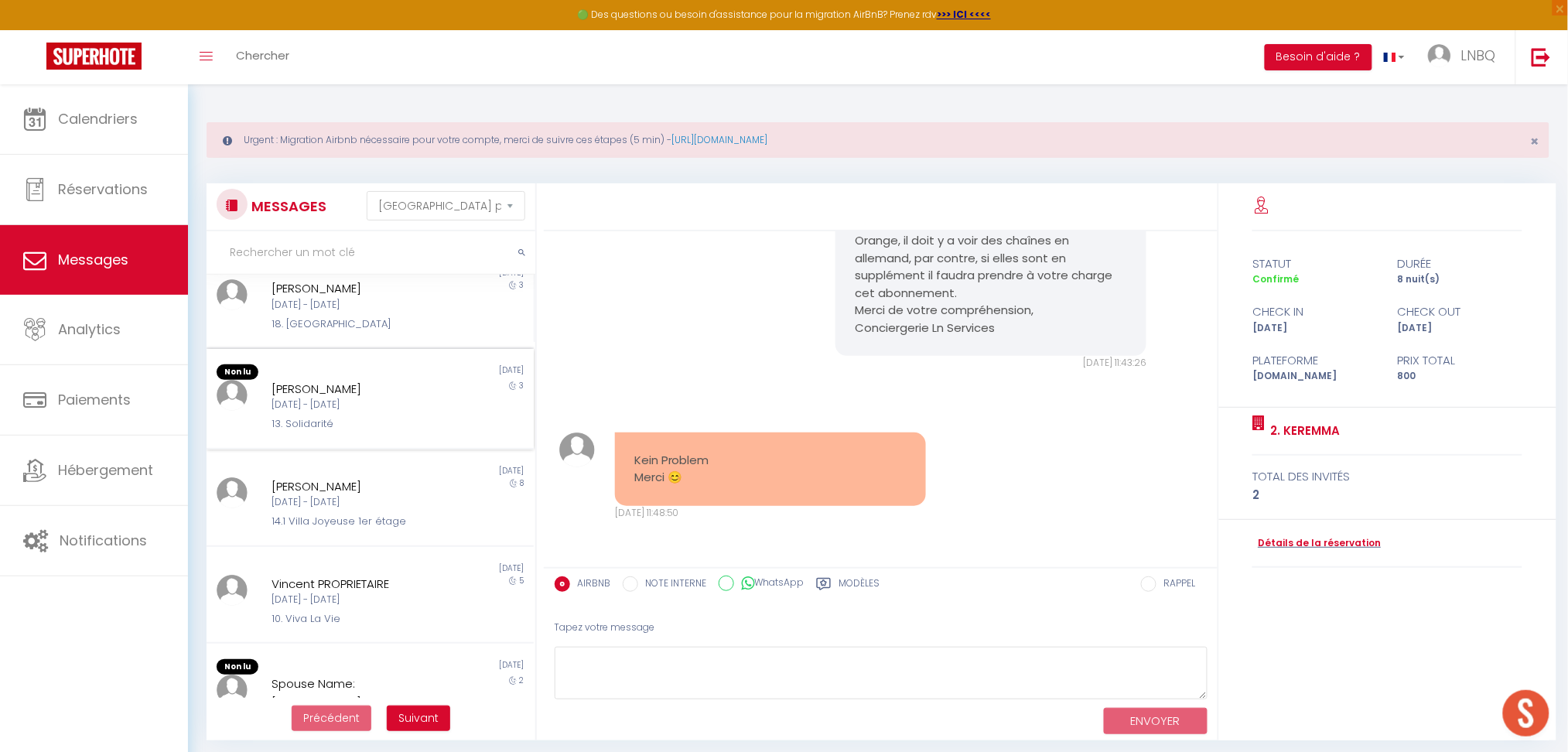
click at [321, 416] on div "13. Solidarité" at bounding box center [356, 424] width 171 height 16
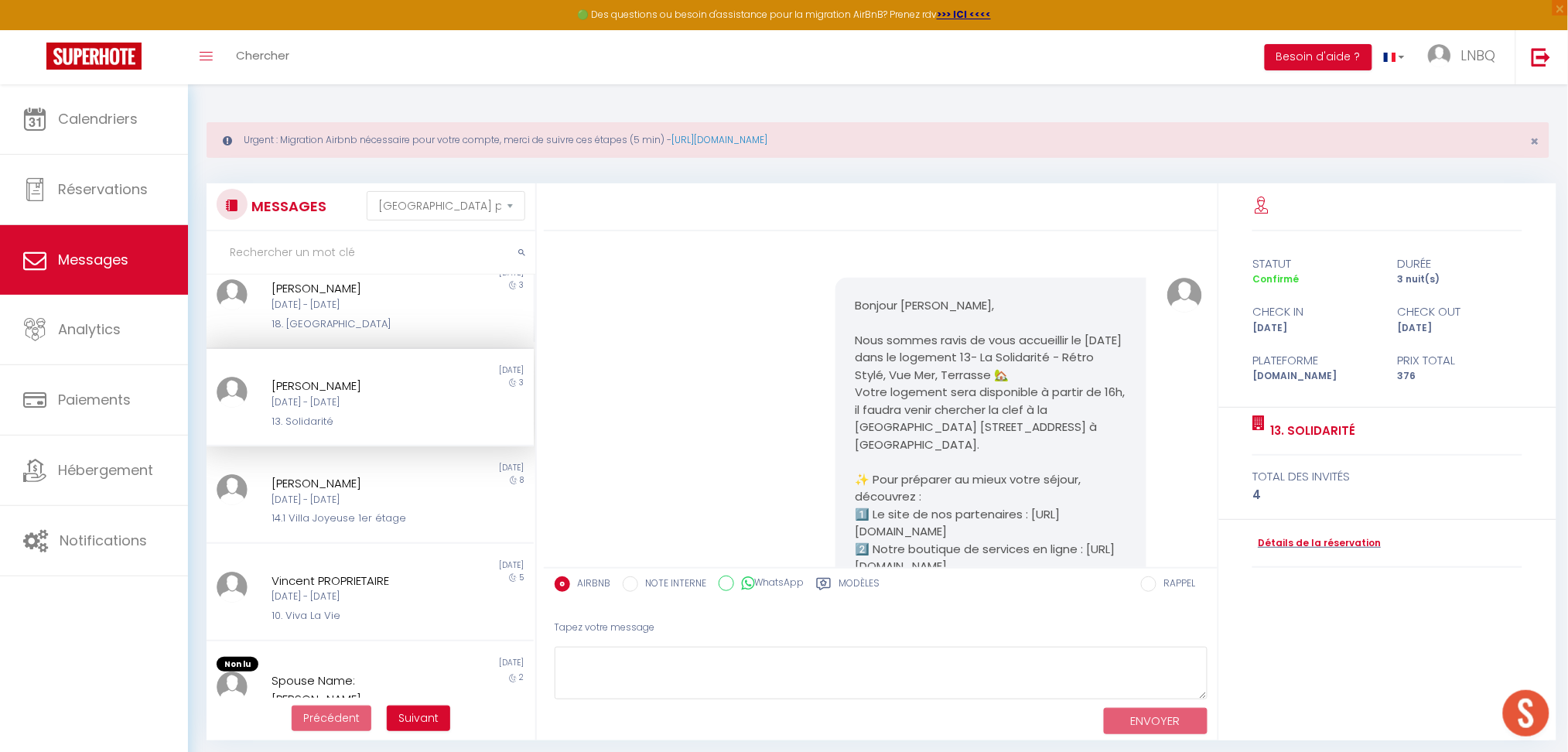
scroll to position [158, 0]
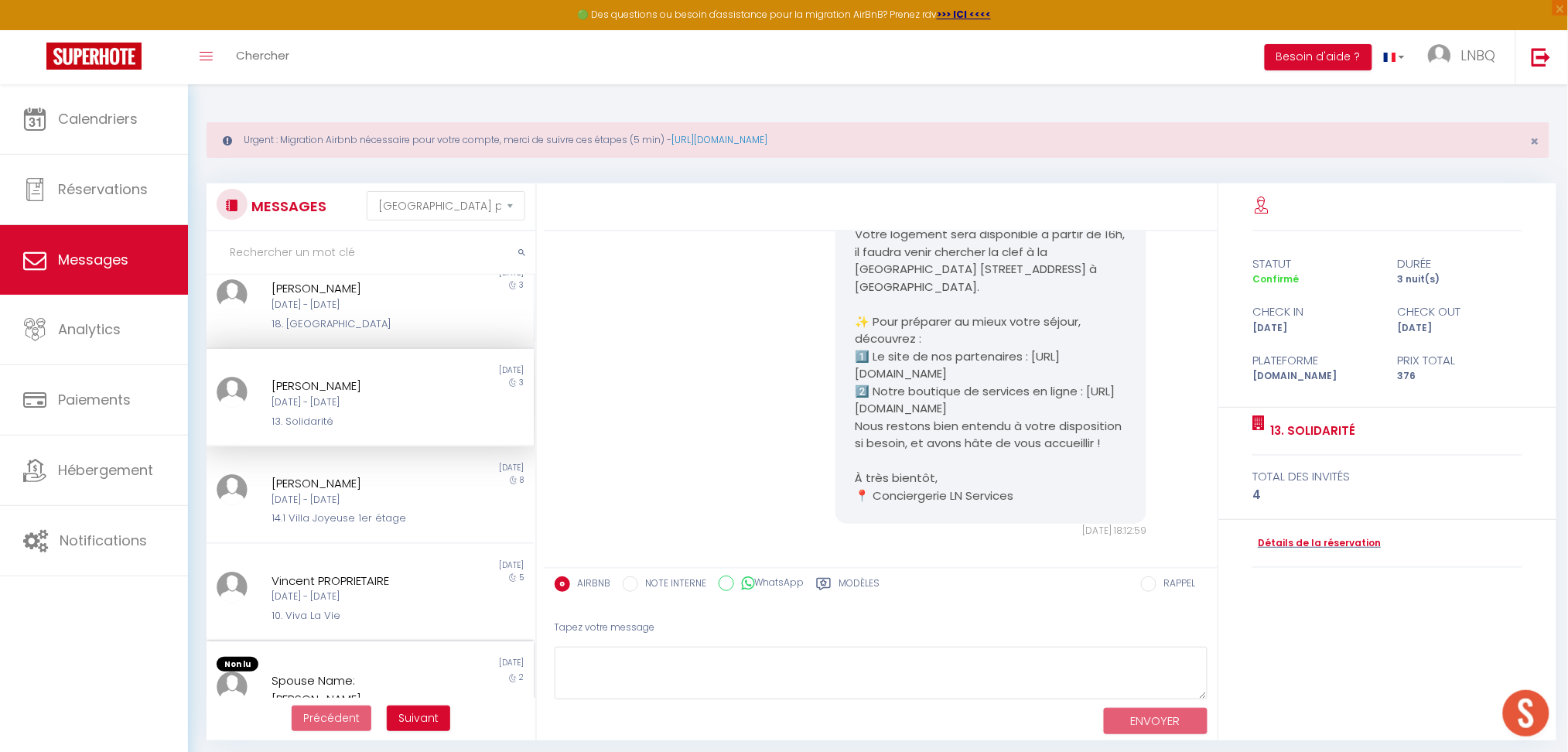
click at [337, 671] on div "Spouse Name: [PERSON_NAME]" at bounding box center [356, 690] width 171 height 36
